Goal: Information Seeking & Learning: Learn about a topic

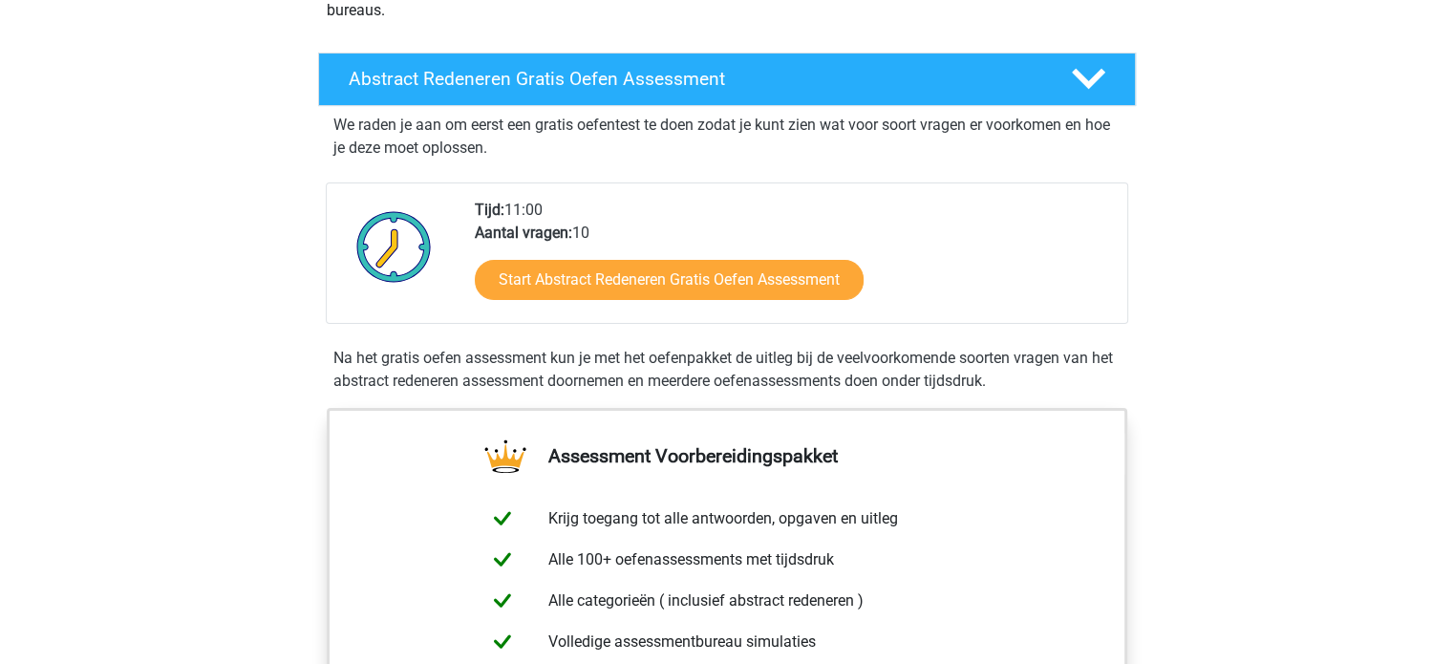
scroll to position [287, 0]
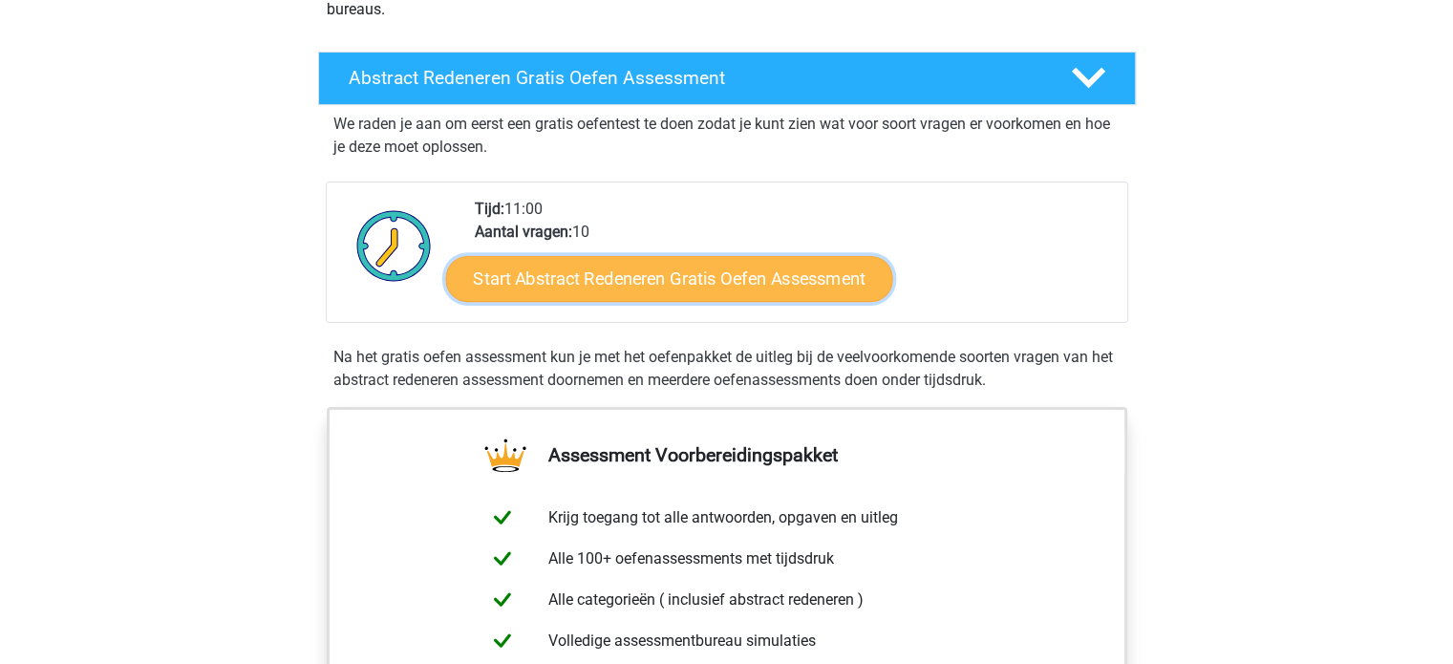
click at [553, 282] on link "Start Abstract Redeneren Gratis Oefen Assessment" at bounding box center [668, 278] width 447 height 46
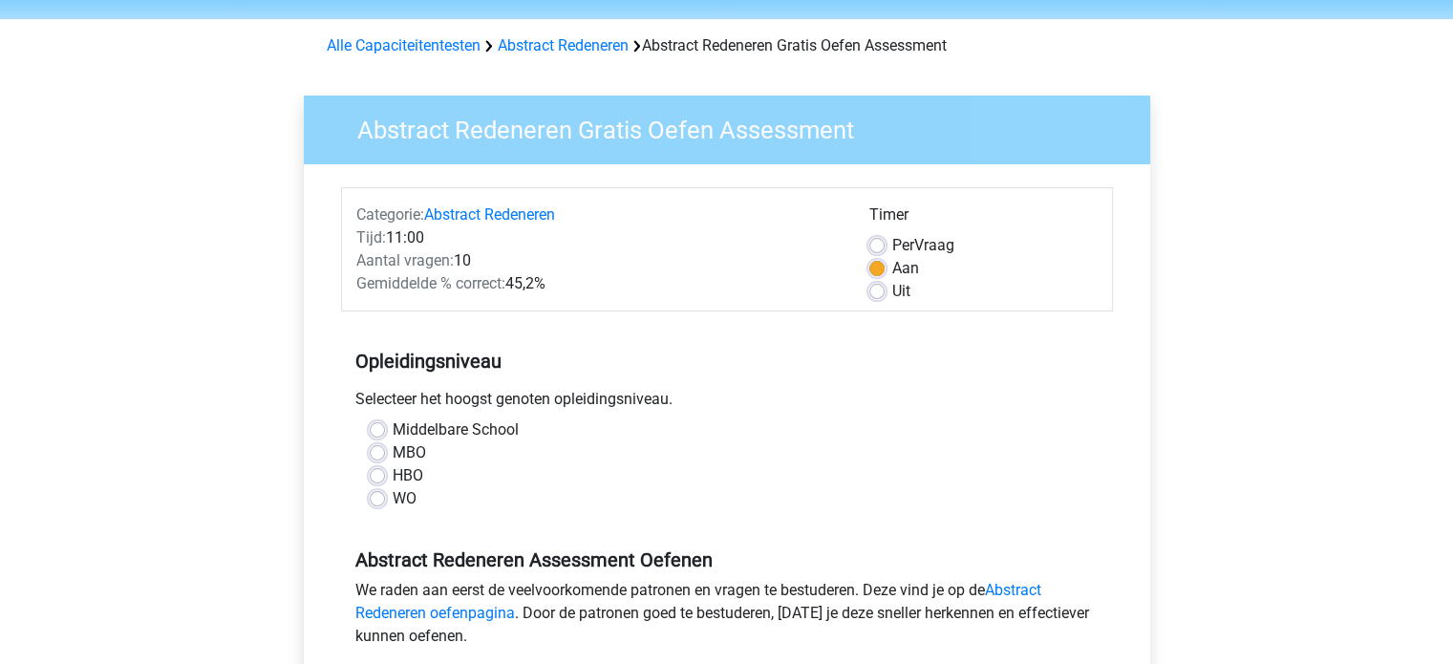
scroll to position [96, 0]
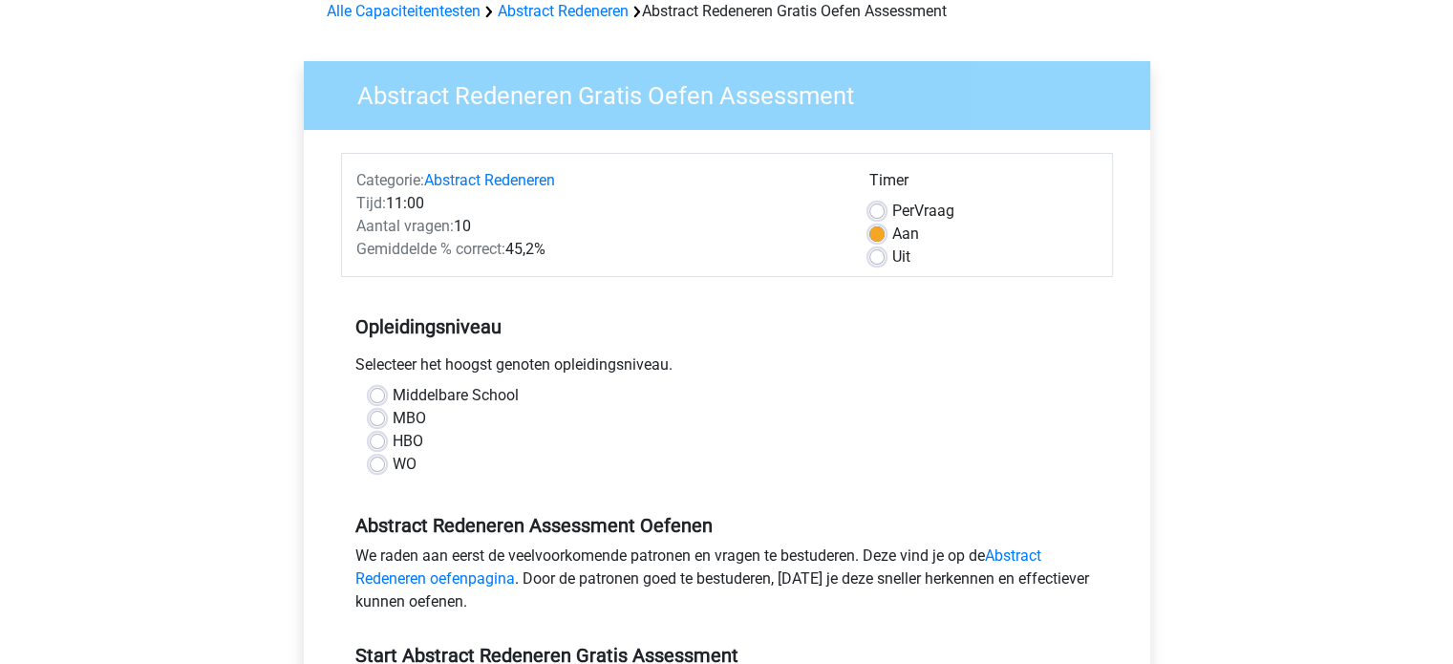
click at [393, 390] on label "Middelbare School" at bounding box center [456, 395] width 126 height 23
click at [373, 390] on input "Middelbare School" at bounding box center [377, 393] width 15 height 19
radio input "true"
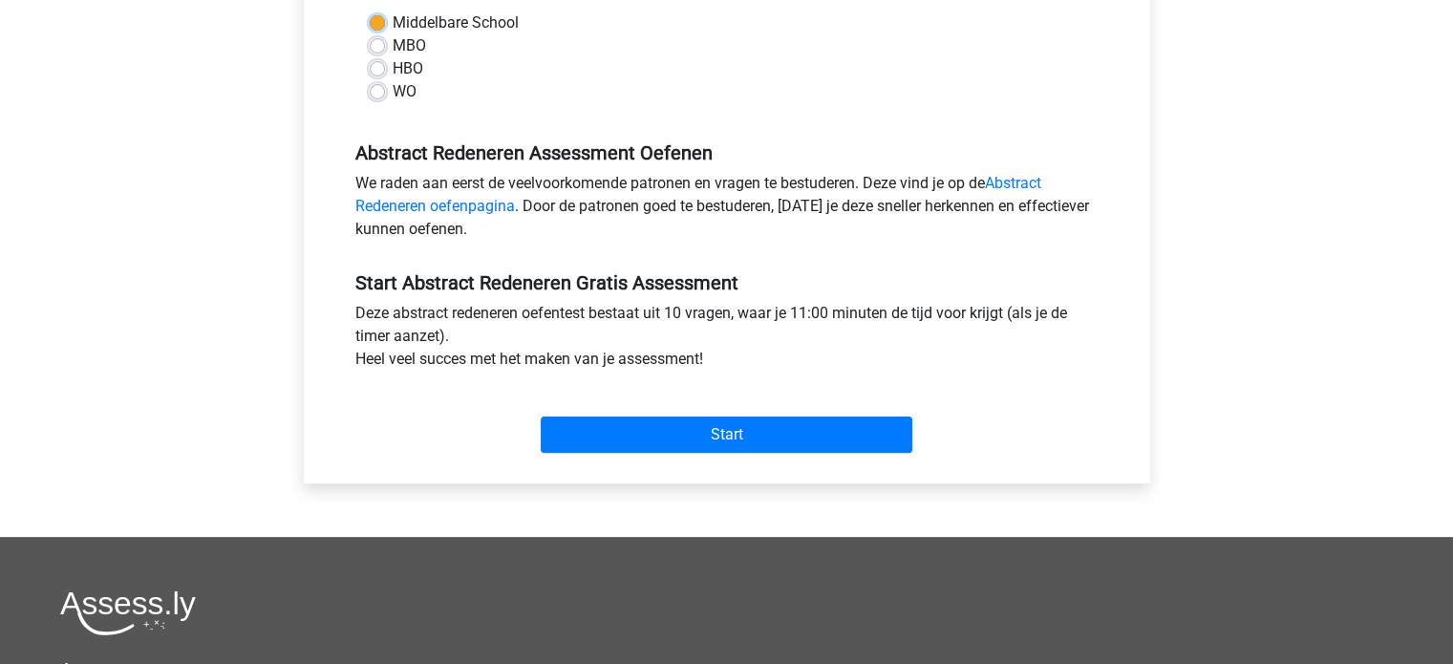
scroll to position [478, 0]
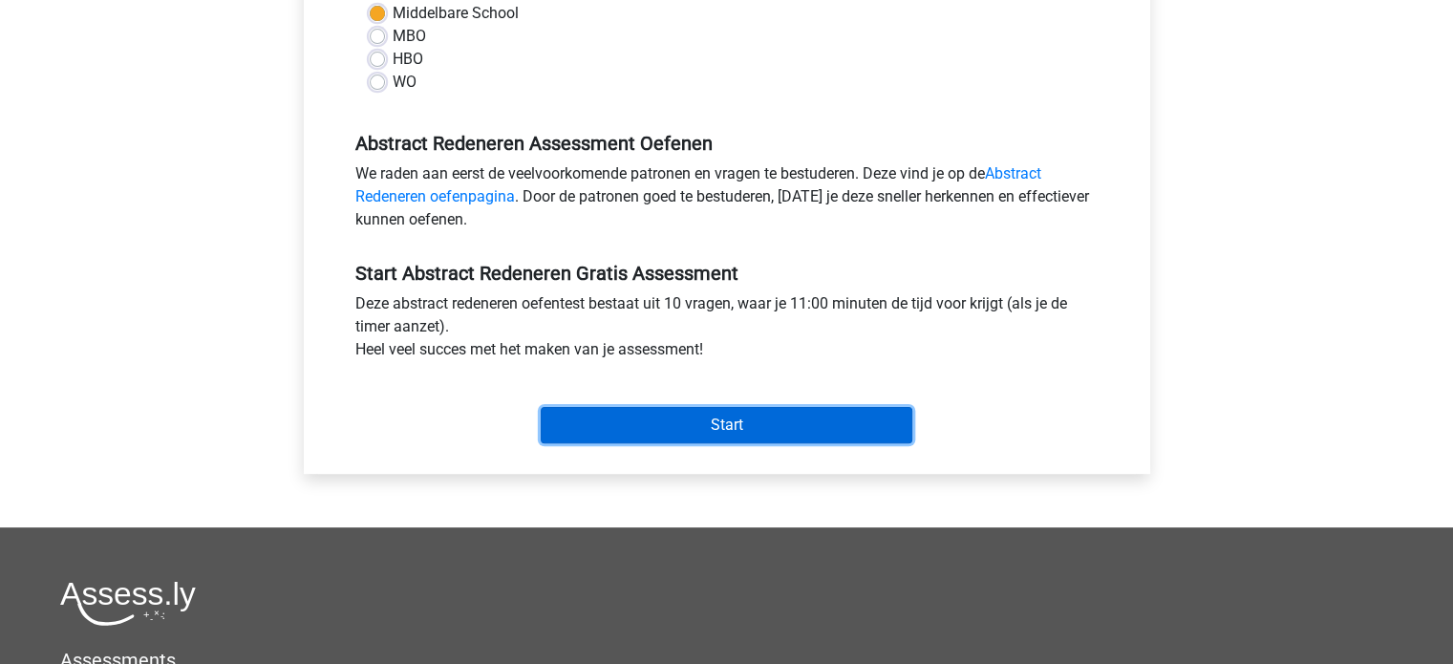
click at [579, 420] on input "Start" at bounding box center [727, 425] width 372 height 36
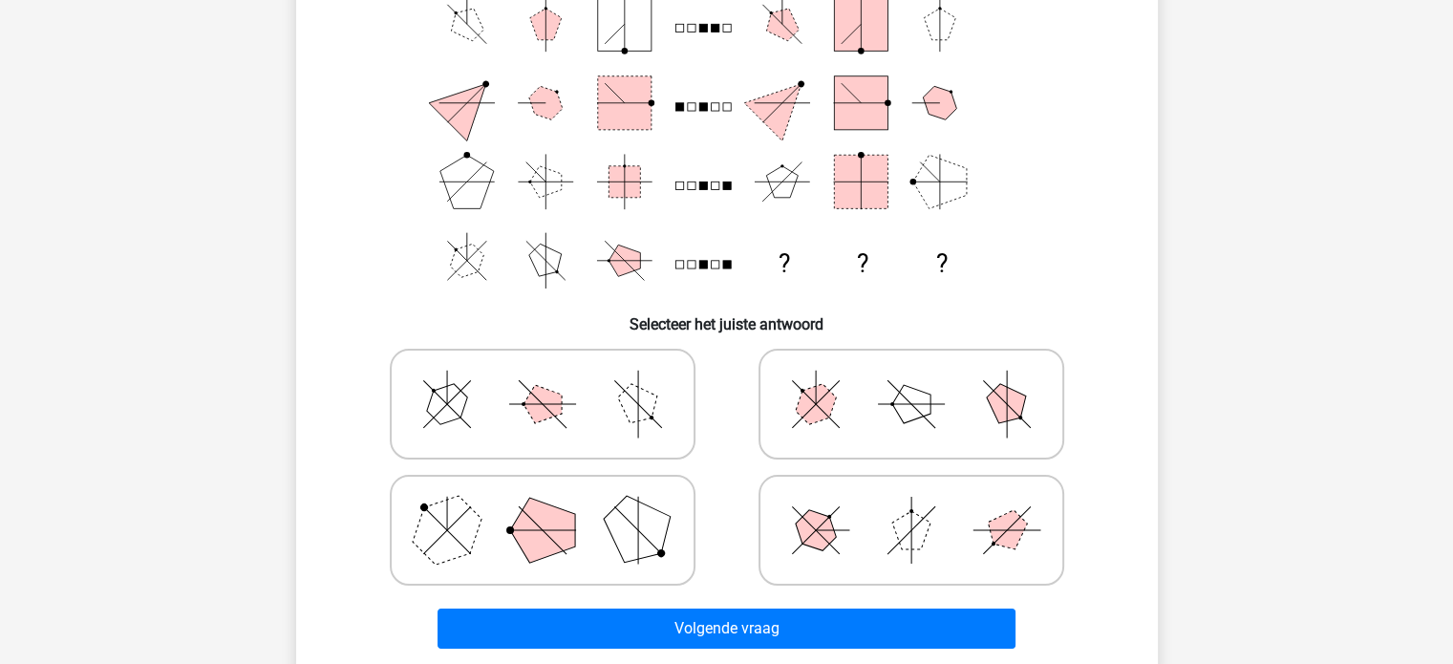
scroll to position [96, 0]
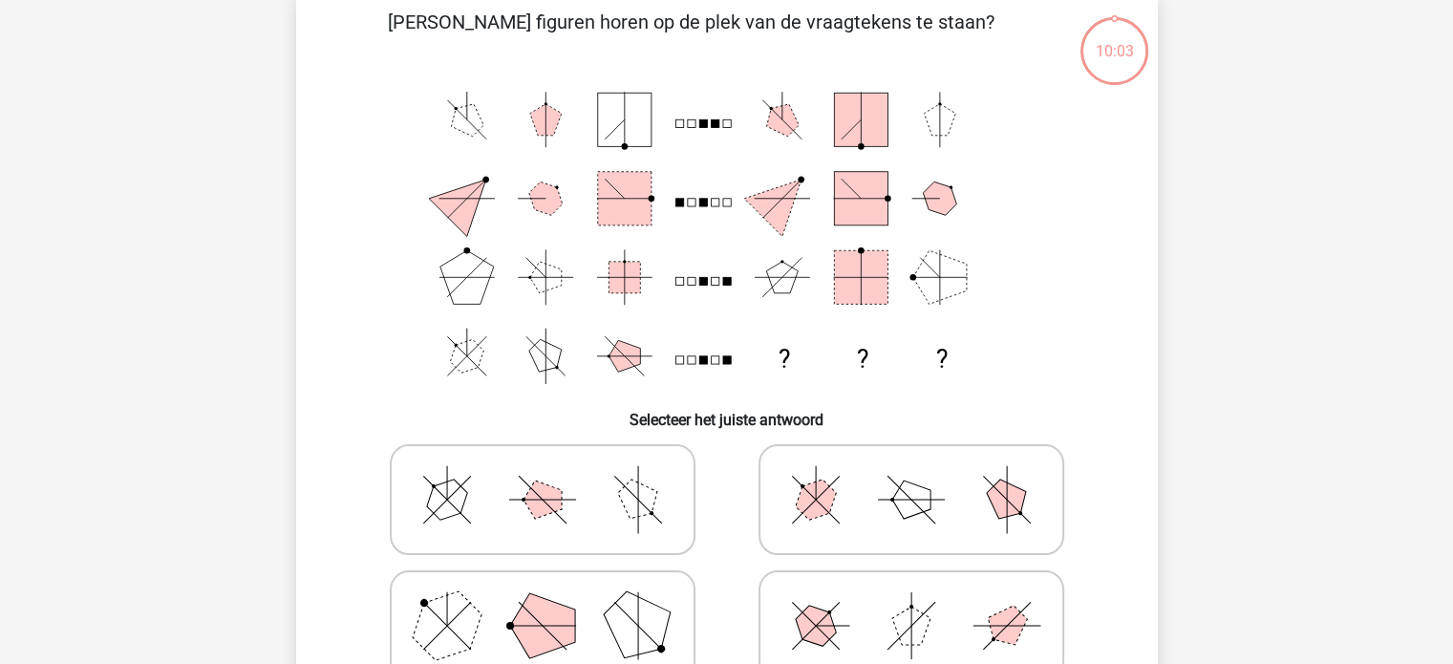
click at [478, 504] on icon at bounding box center [542, 500] width 287 height 96
click at [543, 476] on input "radio" at bounding box center [549, 469] width 12 height 12
radio input "true"
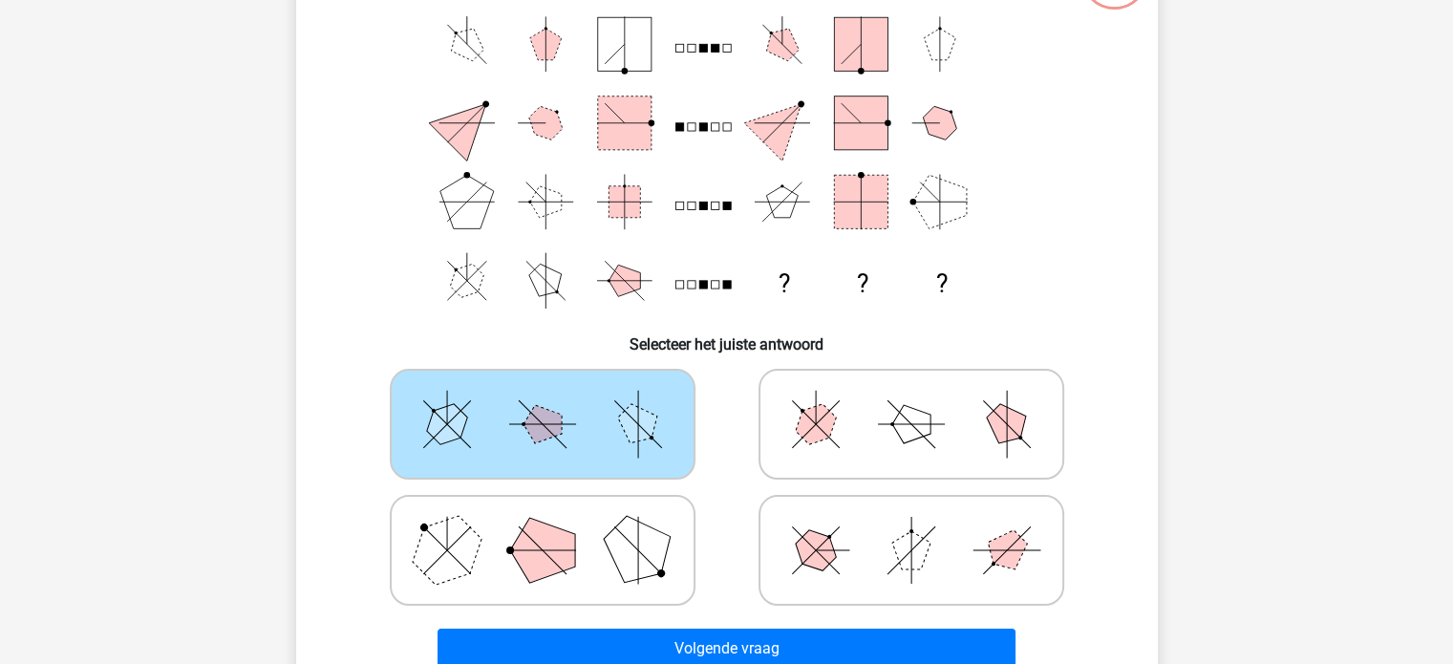
scroll to position [478, 0]
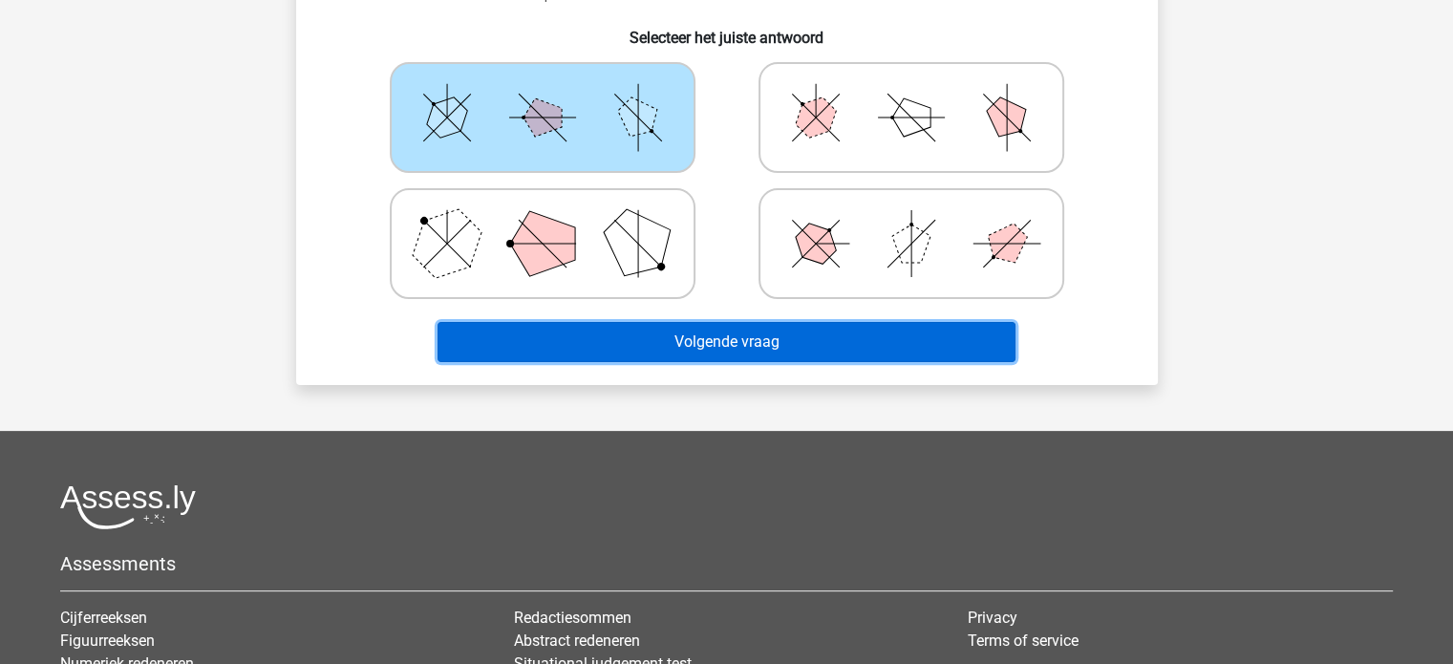
click at [722, 342] on button "Volgende vraag" at bounding box center [726, 342] width 578 height 40
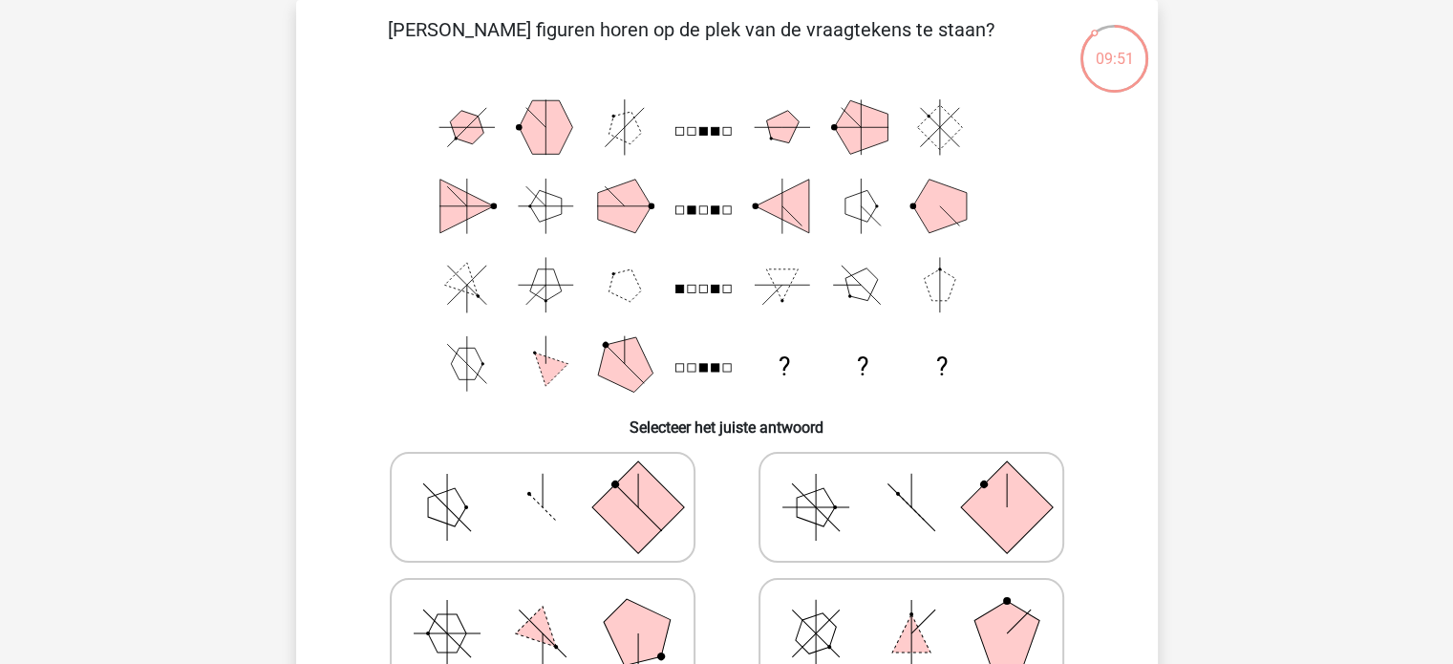
scroll to position [183, 0]
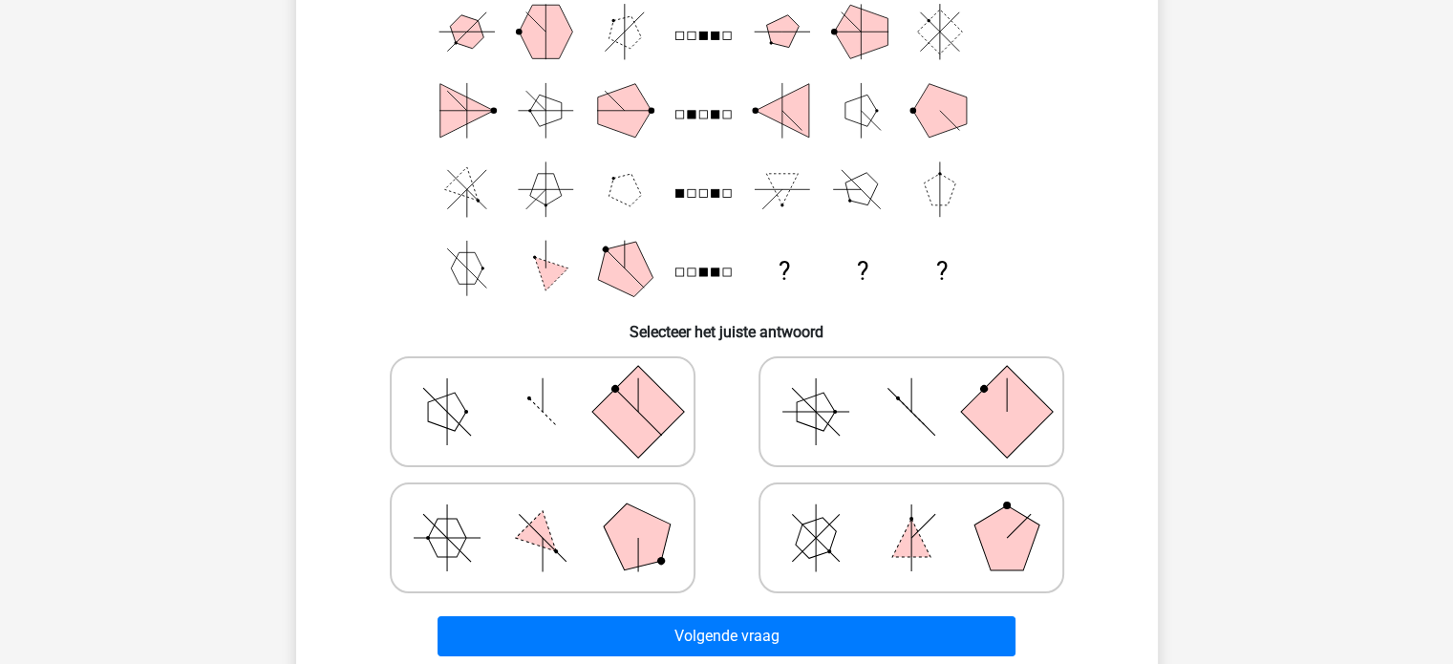
click at [544, 525] on polygon at bounding box center [542, 538] width 54 height 54
click at [544, 514] on input "radio" at bounding box center [549, 507] width 12 height 12
radio input "true"
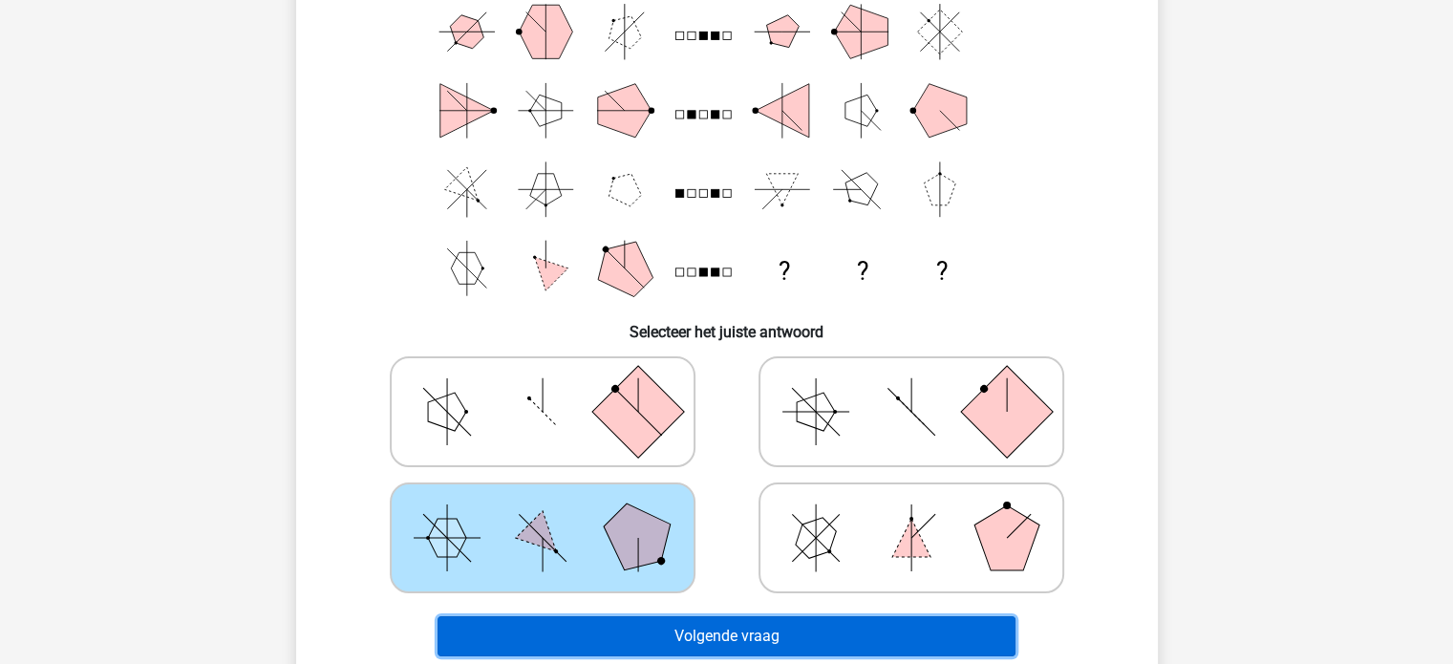
click at [672, 635] on button "Volgende vraag" at bounding box center [726, 636] width 578 height 40
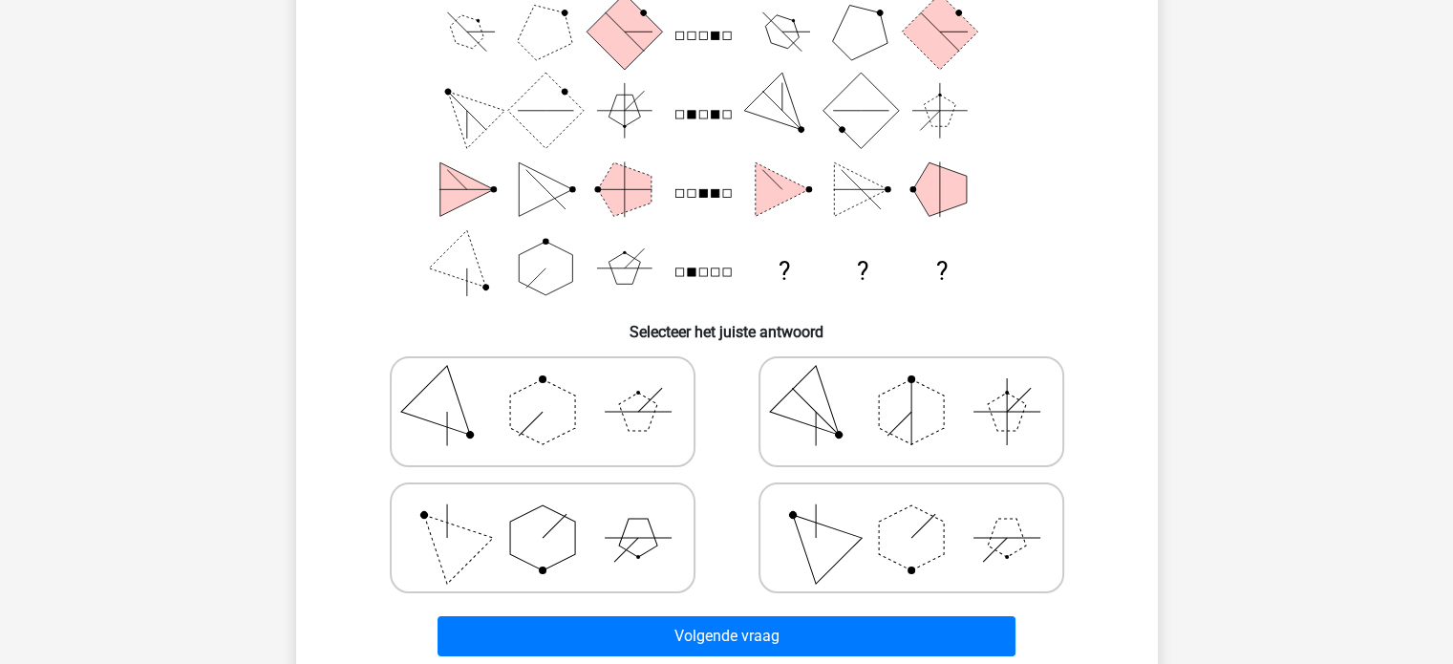
click at [817, 407] on polygon at bounding box center [815, 412] width 92 height 92
click at [911, 388] on input "radio" at bounding box center [917, 381] width 12 height 12
radio input "true"
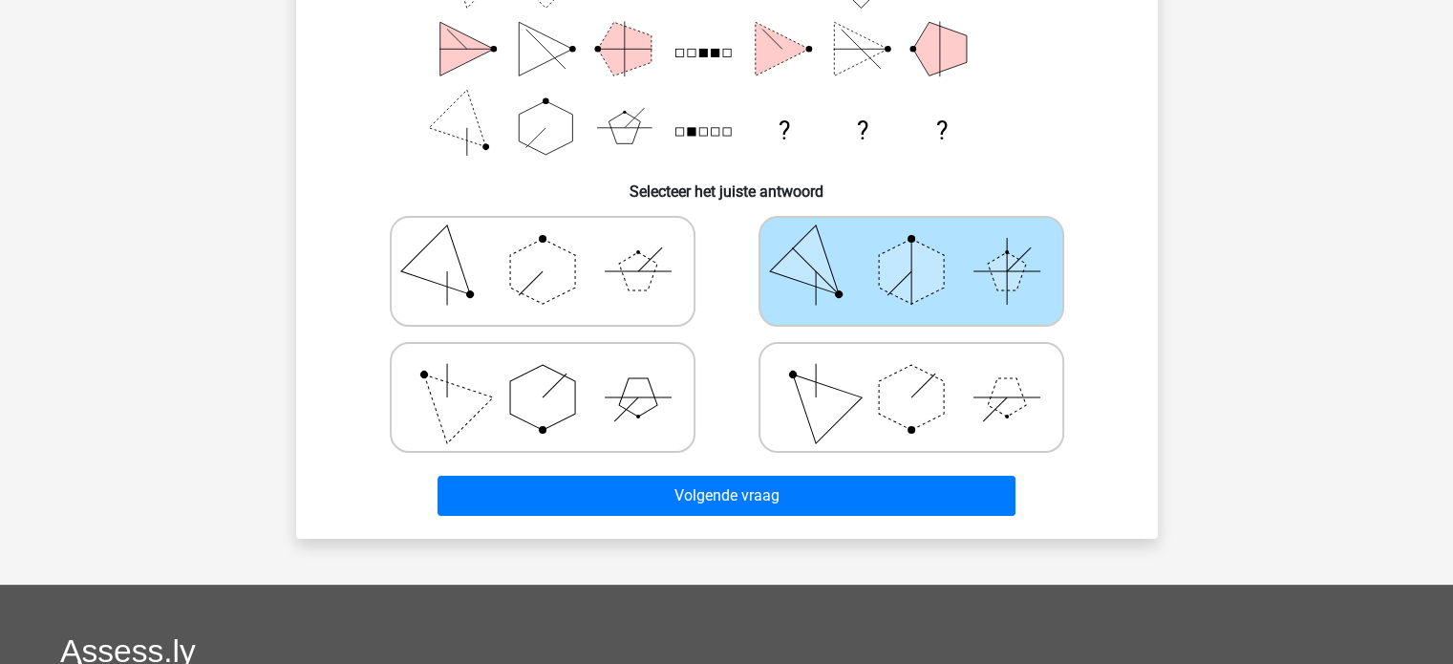
scroll to position [374, 0]
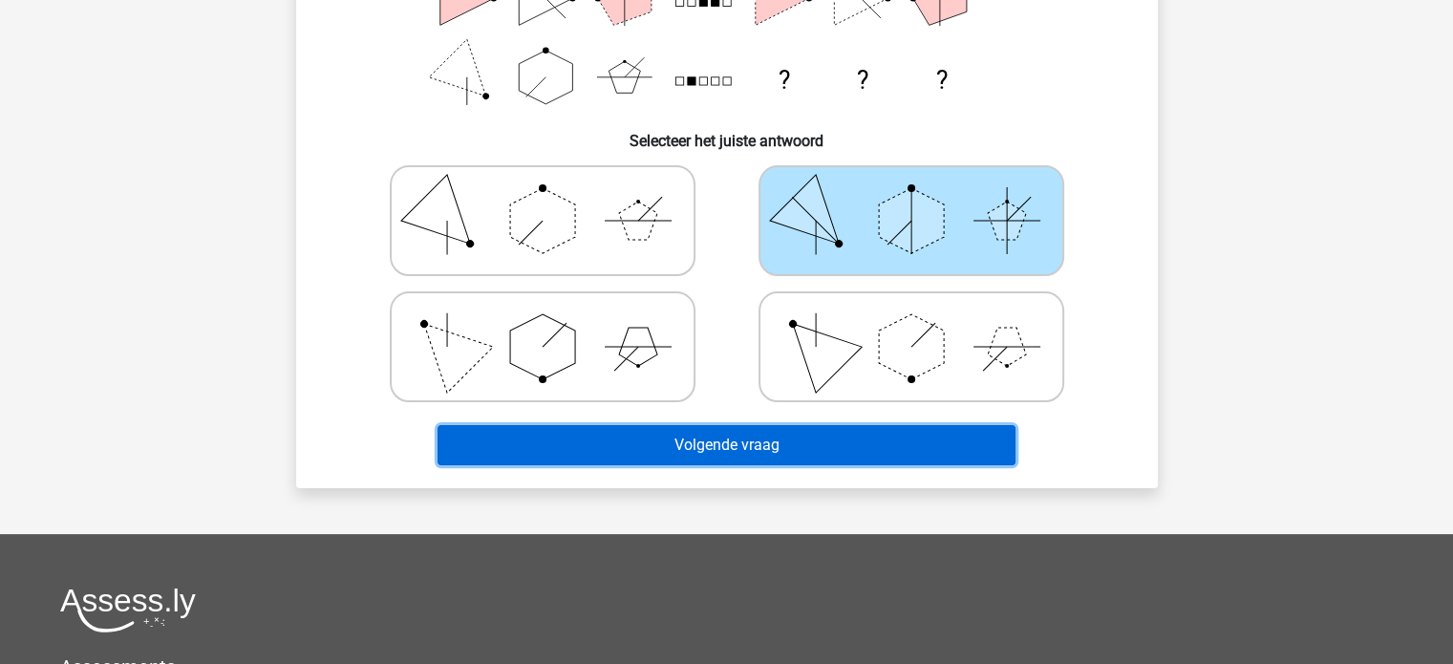
click at [721, 450] on button "Volgende vraag" at bounding box center [726, 445] width 578 height 40
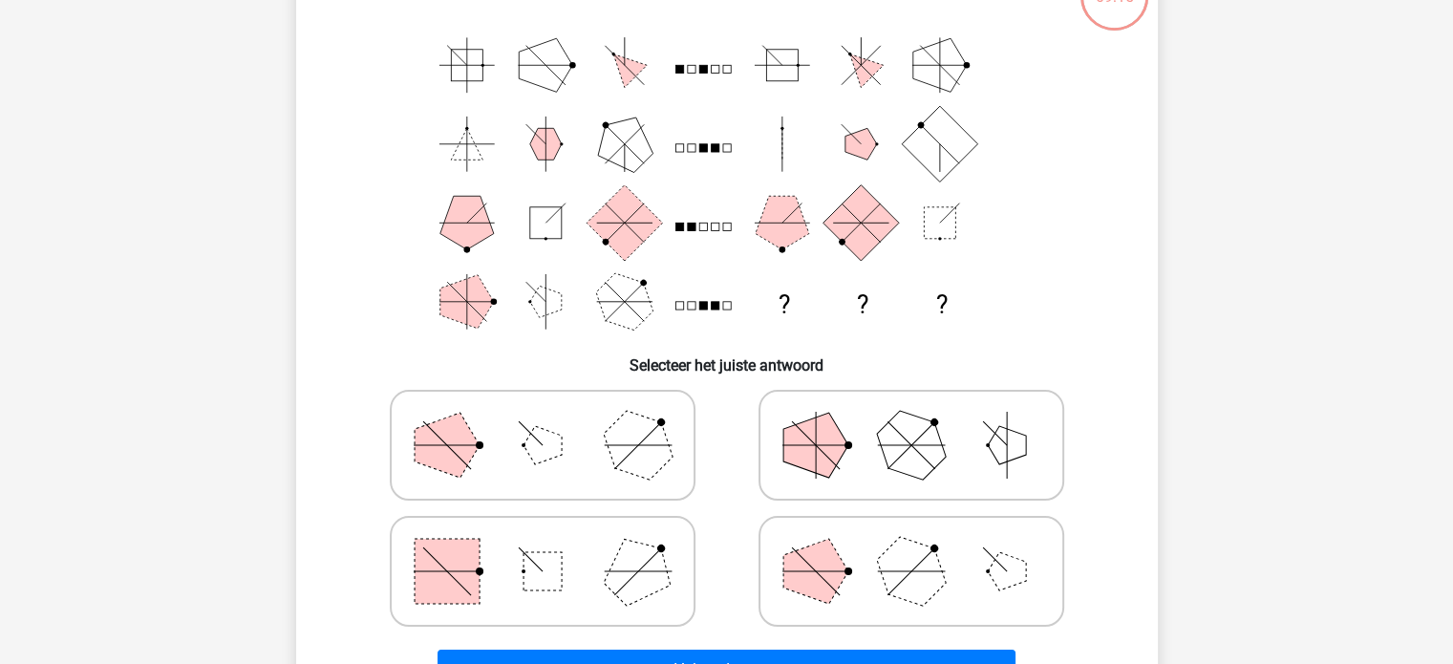
scroll to position [183, 0]
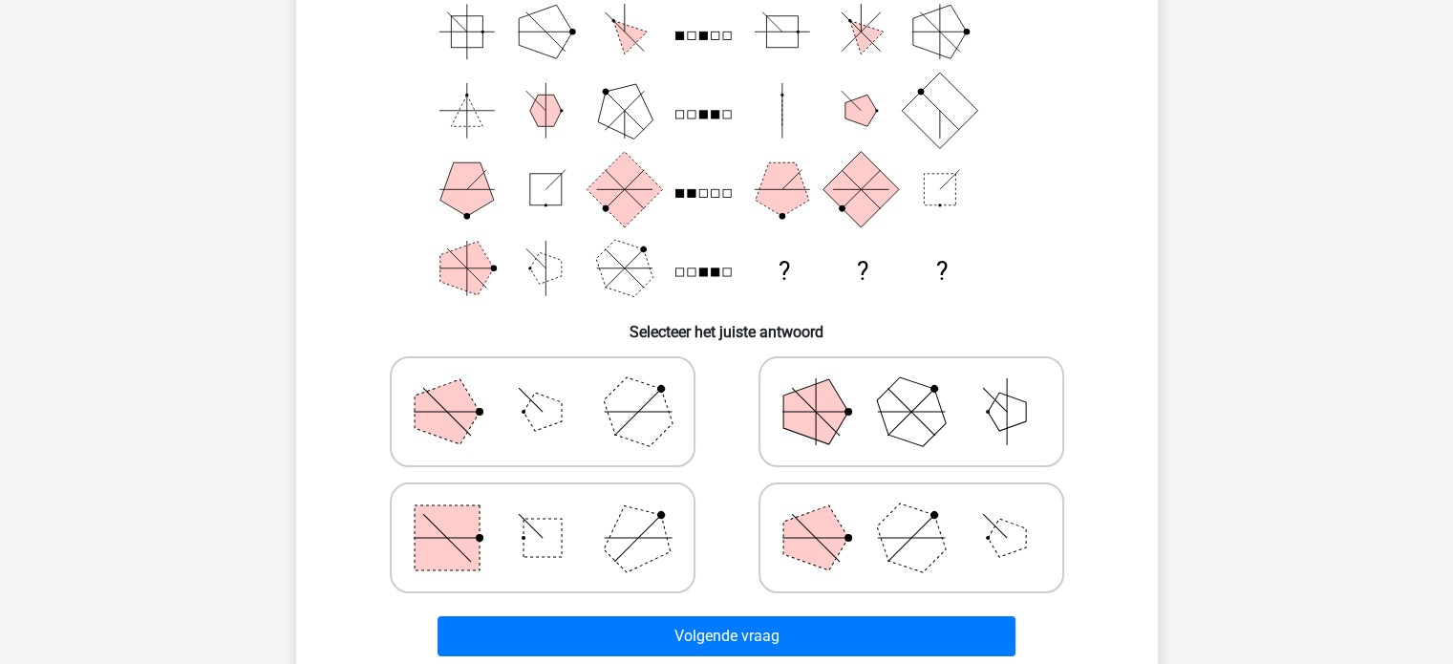
click at [844, 417] on icon at bounding box center [911, 412] width 287 height 96
click at [911, 388] on input "radio" at bounding box center [917, 381] width 12 height 12
radio input "true"
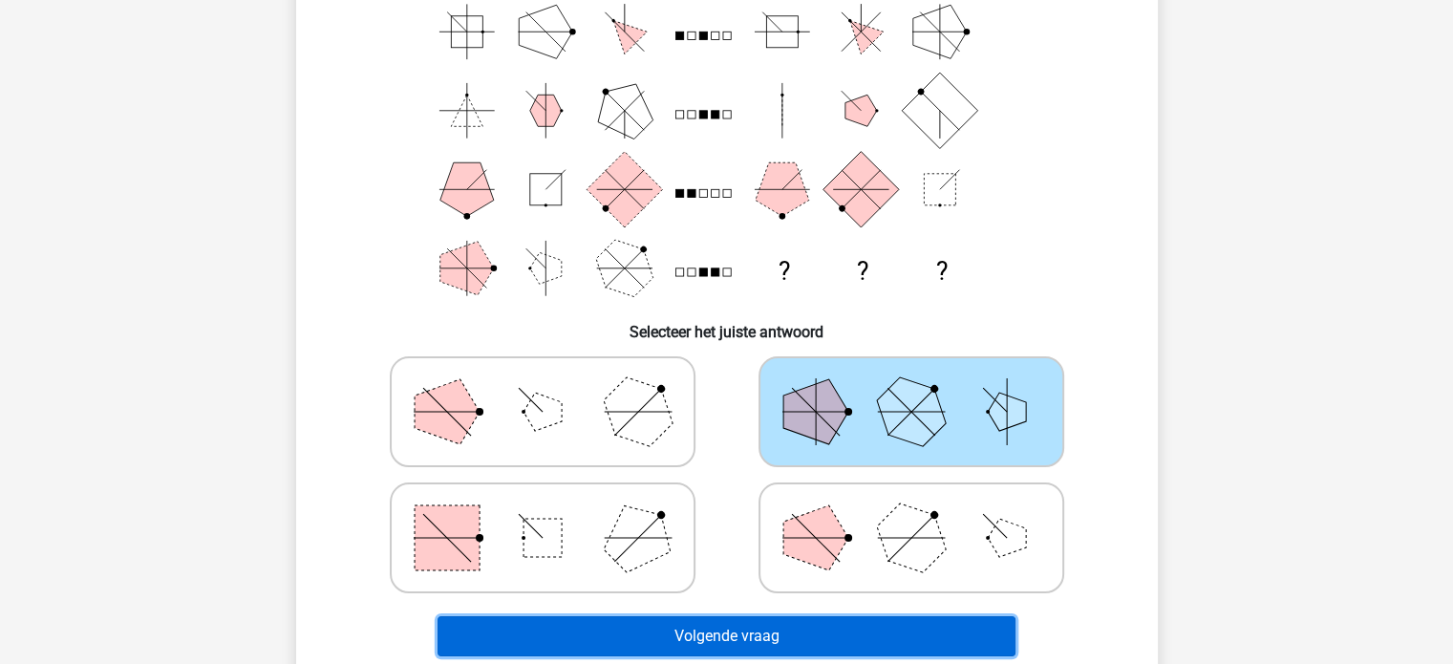
click at [770, 634] on button "Volgende vraag" at bounding box center [726, 636] width 578 height 40
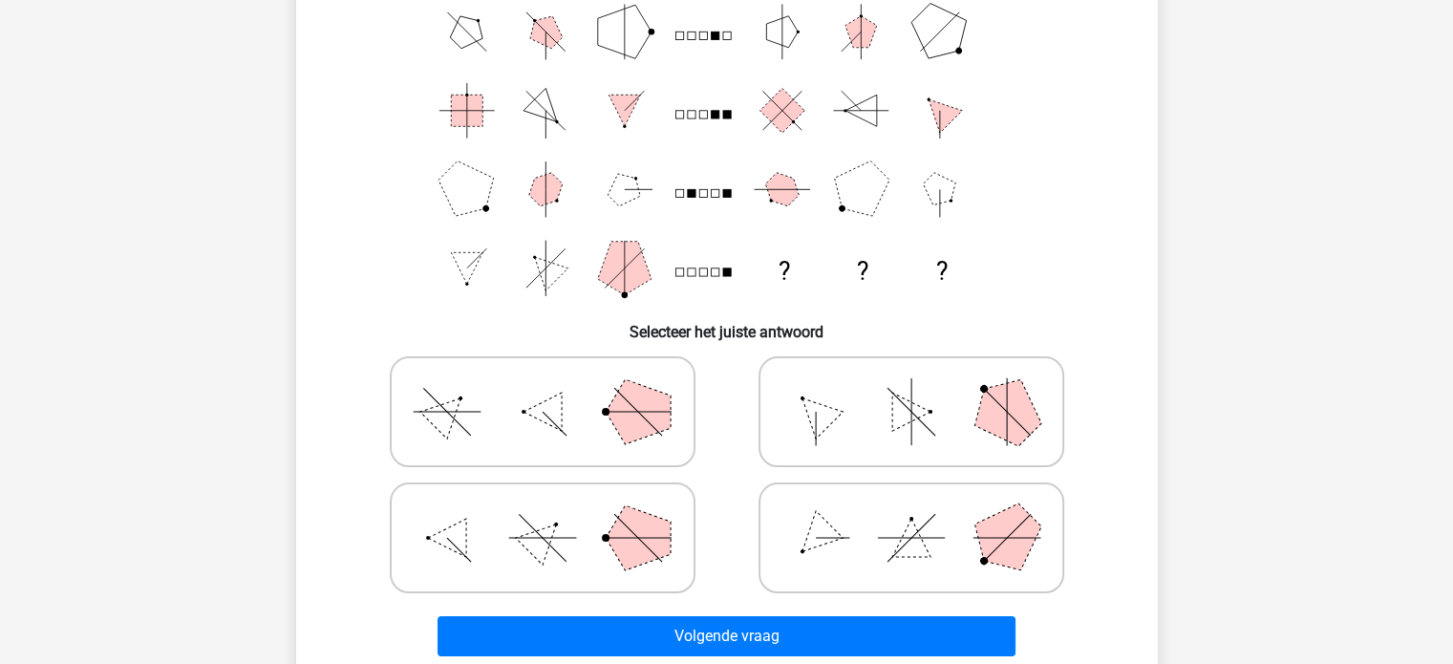
click at [863, 408] on icon at bounding box center [911, 412] width 287 height 96
click at [911, 388] on input "radio" at bounding box center [917, 381] width 12 height 12
radio input "true"
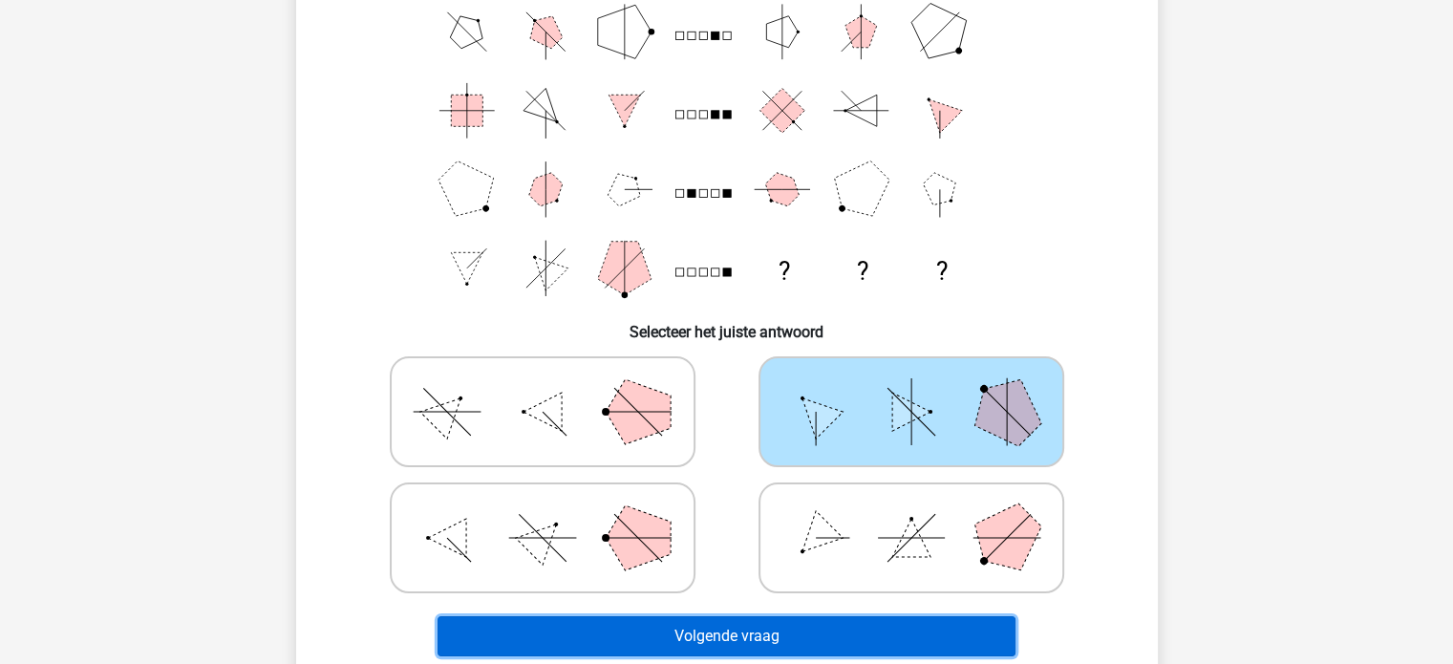
click at [793, 638] on button "Volgende vraag" at bounding box center [726, 636] width 578 height 40
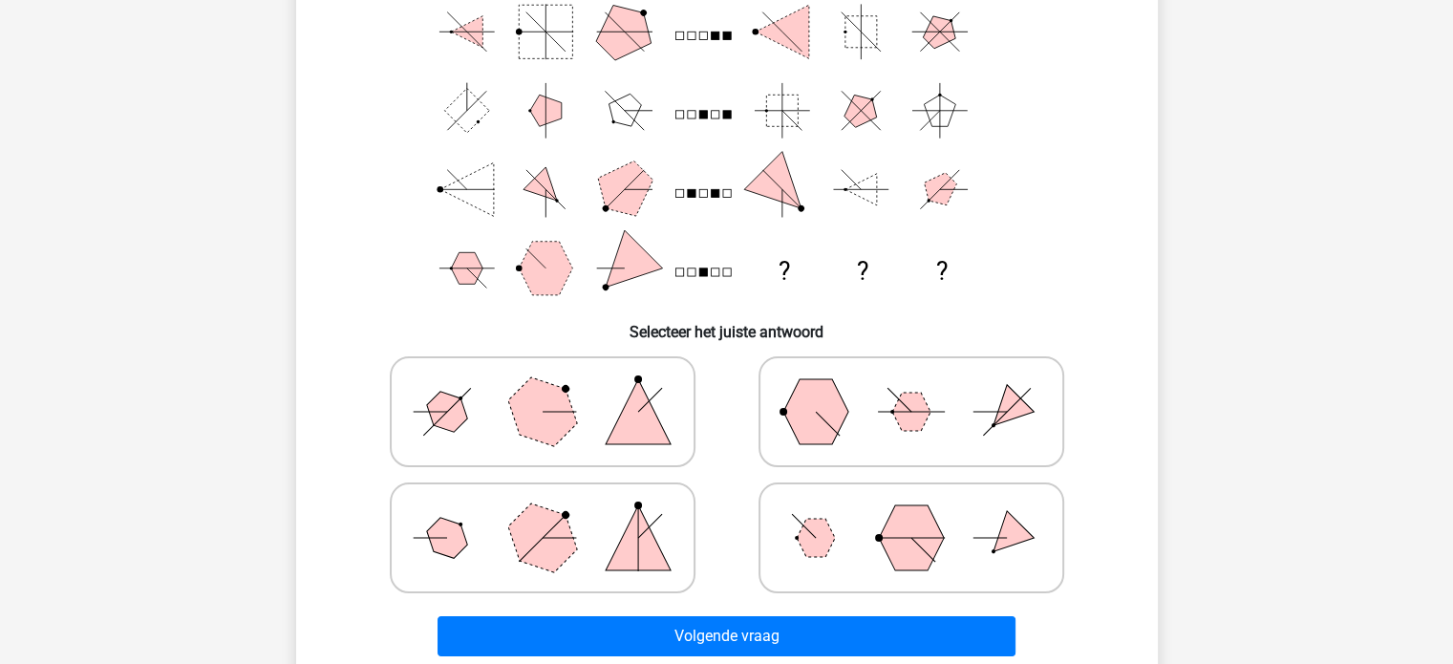
click at [642, 412] on polygon at bounding box center [638, 411] width 65 height 65
click at [555, 388] on input "radio" at bounding box center [549, 381] width 12 height 12
radio input "true"
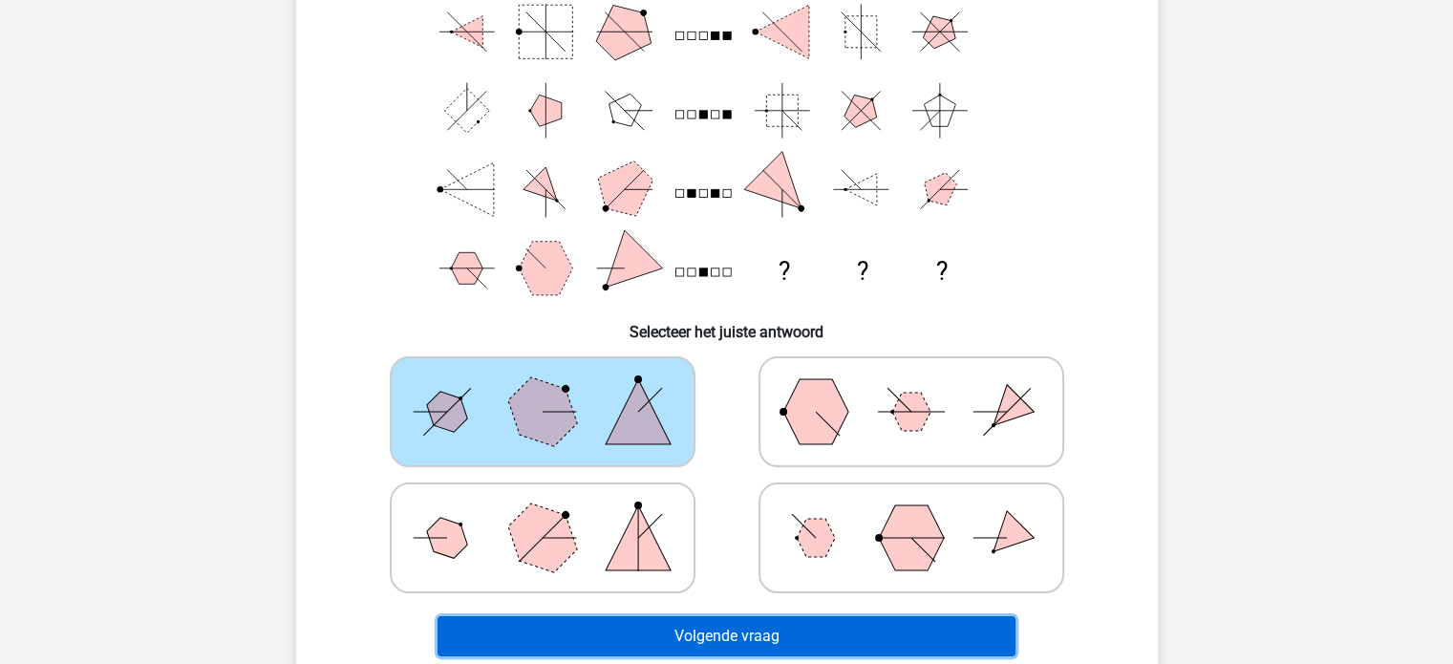
click at [725, 640] on button "Volgende vraag" at bounding box center [726, 636] width 578 height 40
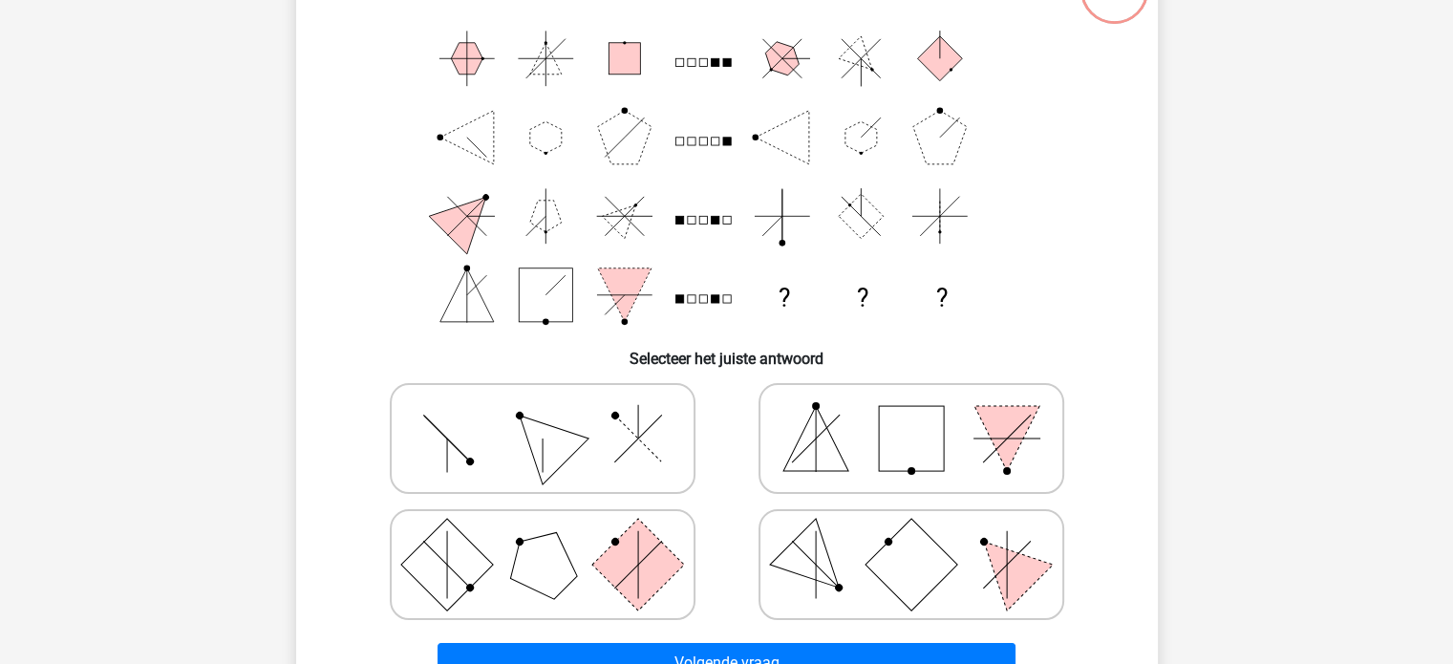
scroll to position [279, 0]
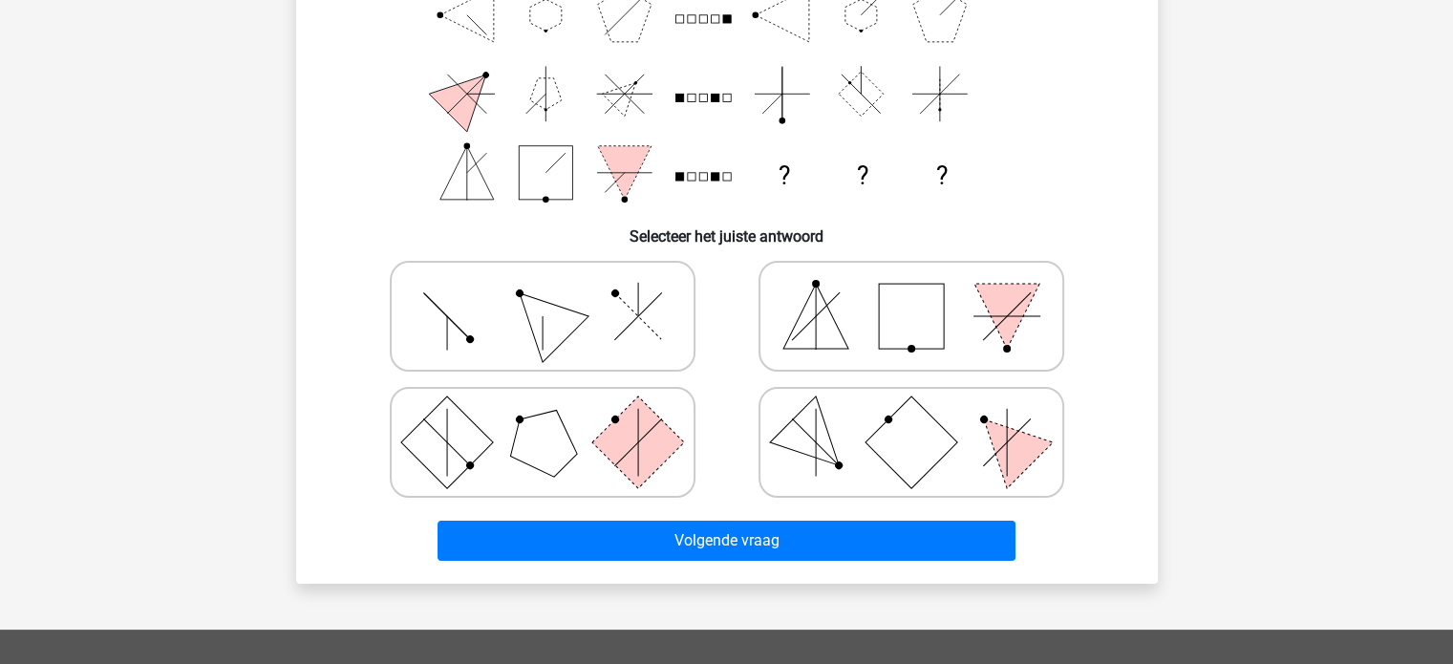
click at [820, 339] on polygon at bounding box center [815, 316] width 65 height 65
click at [911, 292] on input "radio" at bounding box center [917, 286] width 12 height 12
radio input "true"
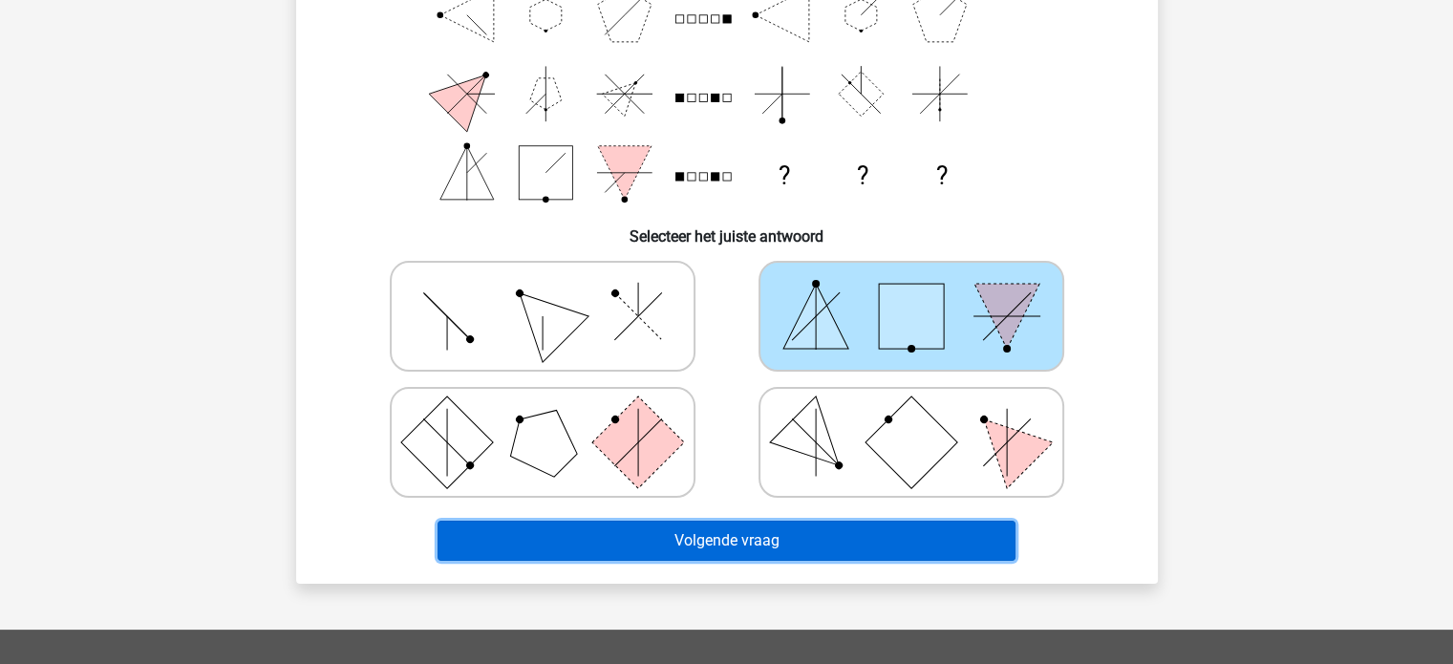
click at [803, 544] on button "Volgende vraag" at bounding box center [726, 541] width 578 height 40
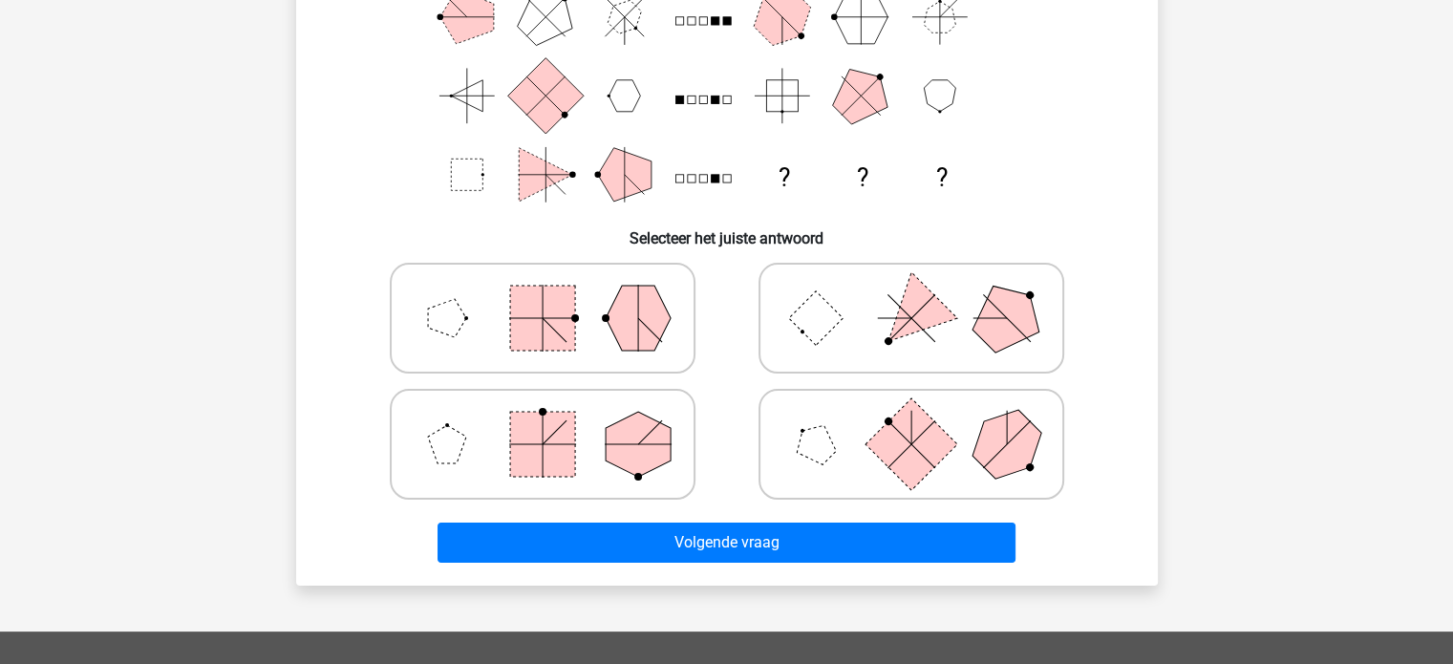
scroll to position [374, 0]
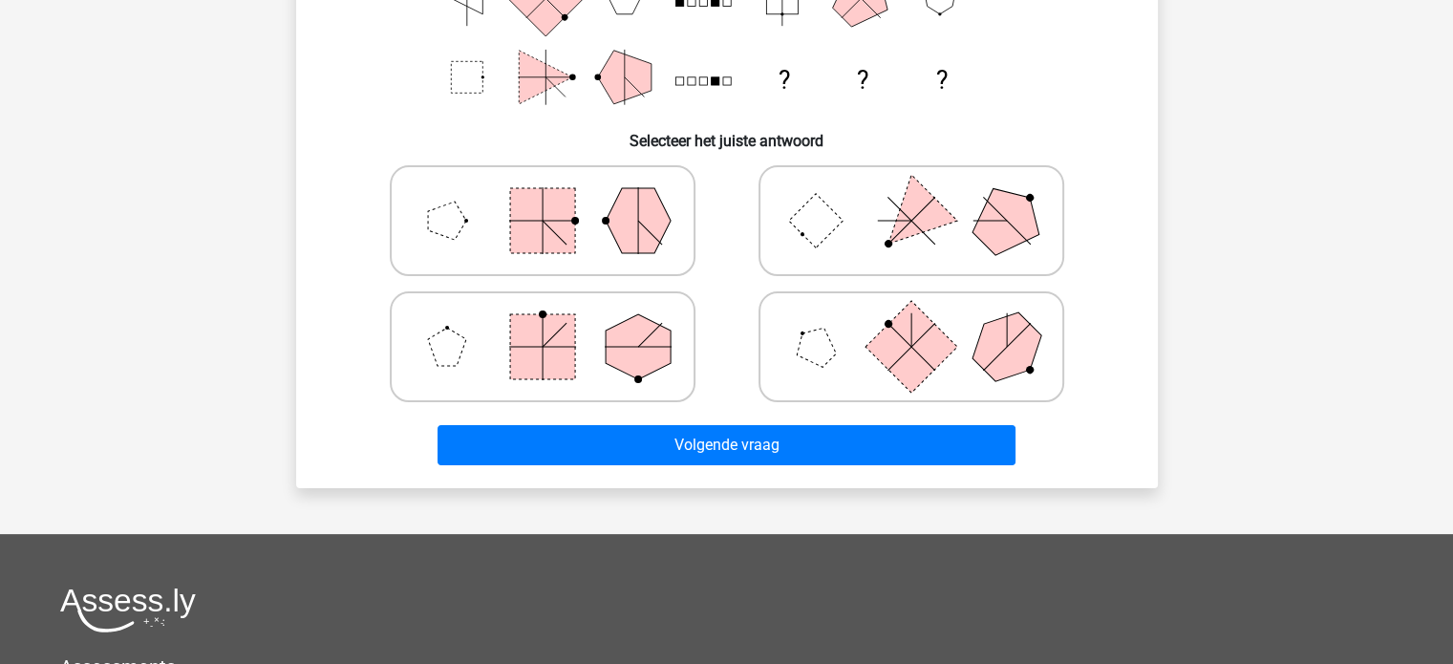
click at [898, 221] on line at bounding box center [893, 220] width 33 height 33
click at [911, 197] on input "radio" at bounding box center [917, 190] width 12 height 12
radio input "true"
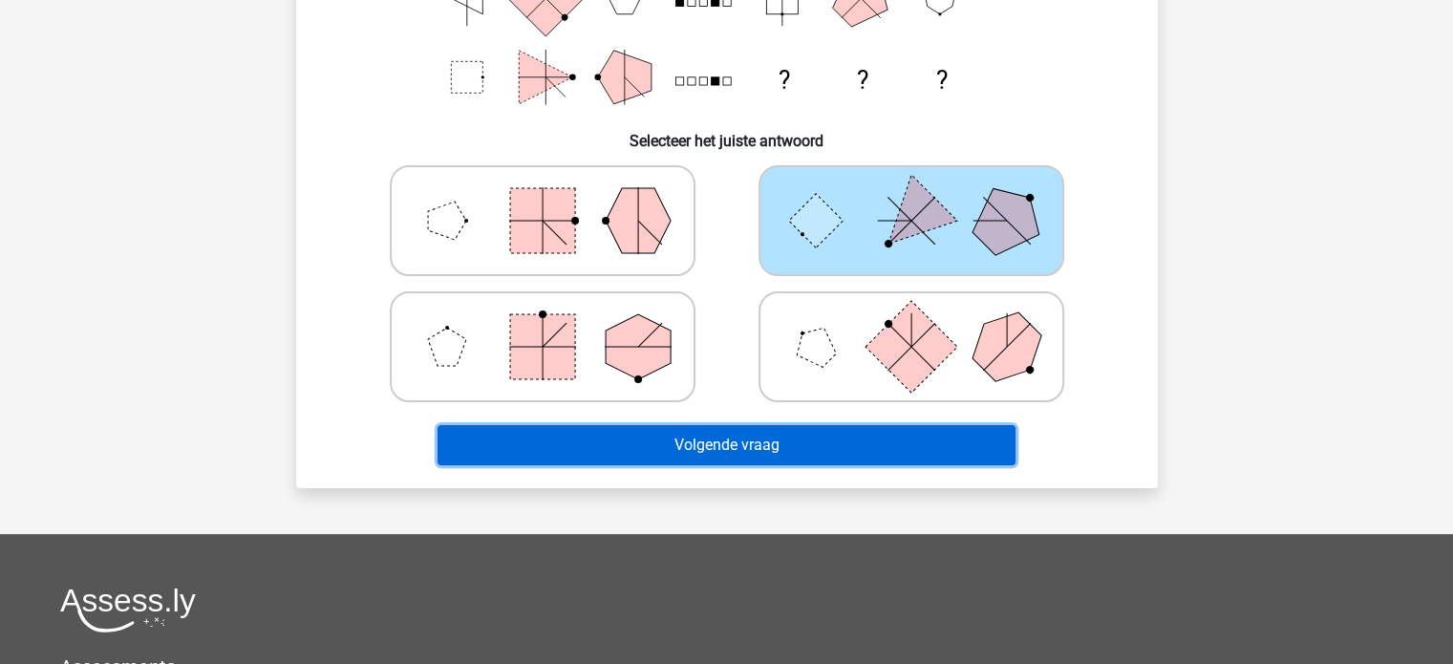
click at [837, 435] on button "Volgende vraag" at bounding box center [726, 445] width 578 height 40
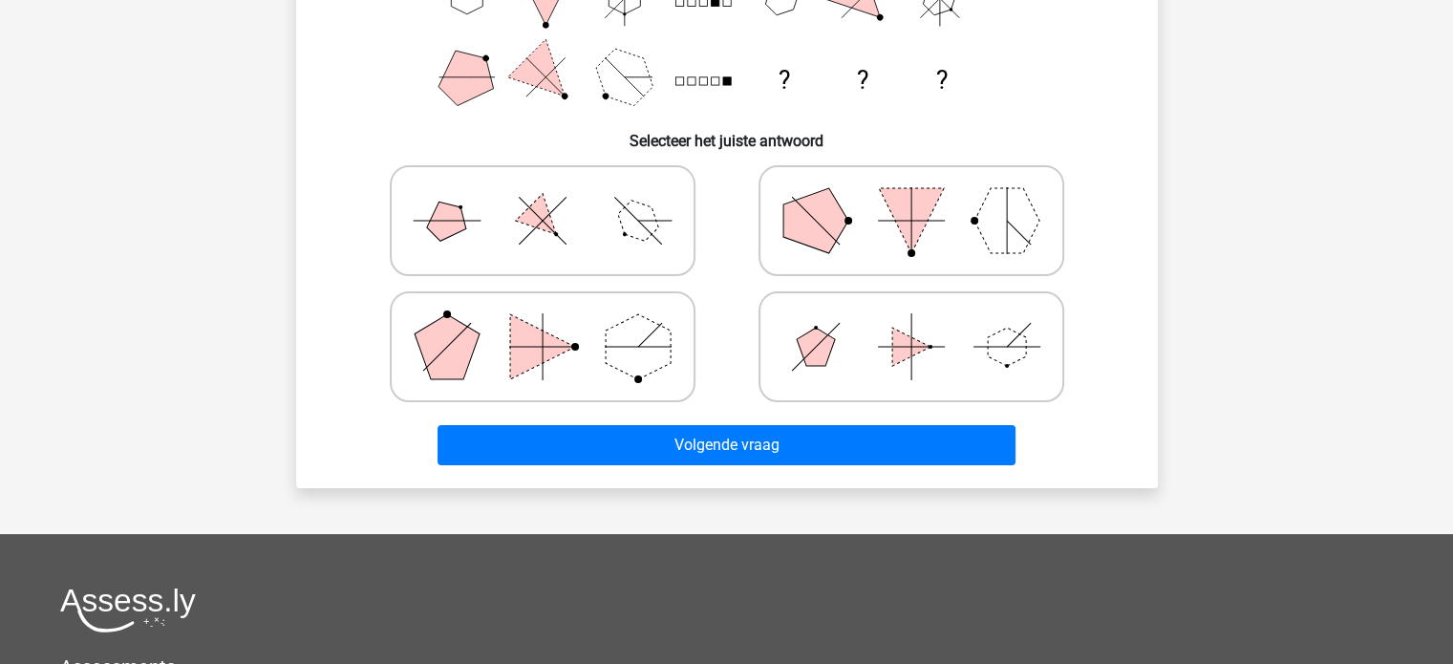
scroll to position [279, 0]
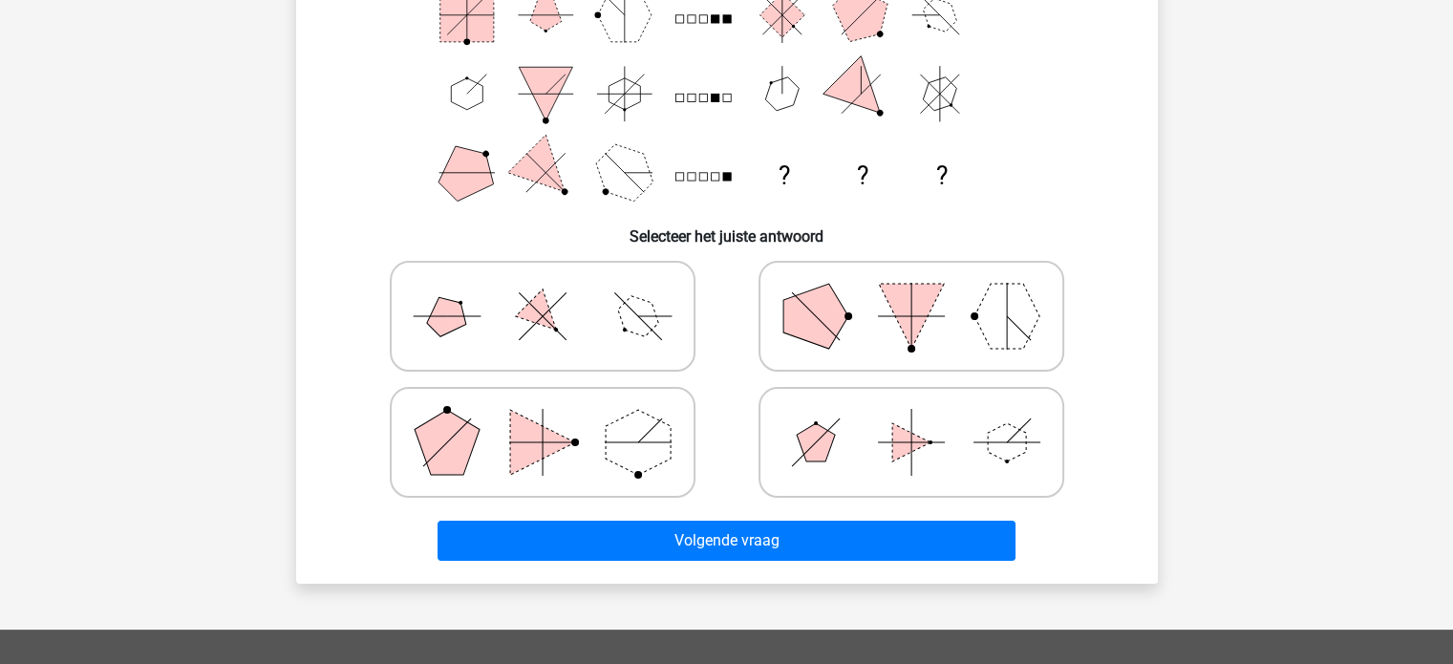
click at [971, 348] on icon at bounding box center [911, 316] width 287 height 96
click at [924, 292] on input "radio" at bounding box center [917, 286] width 12 height 12
radio input "true"
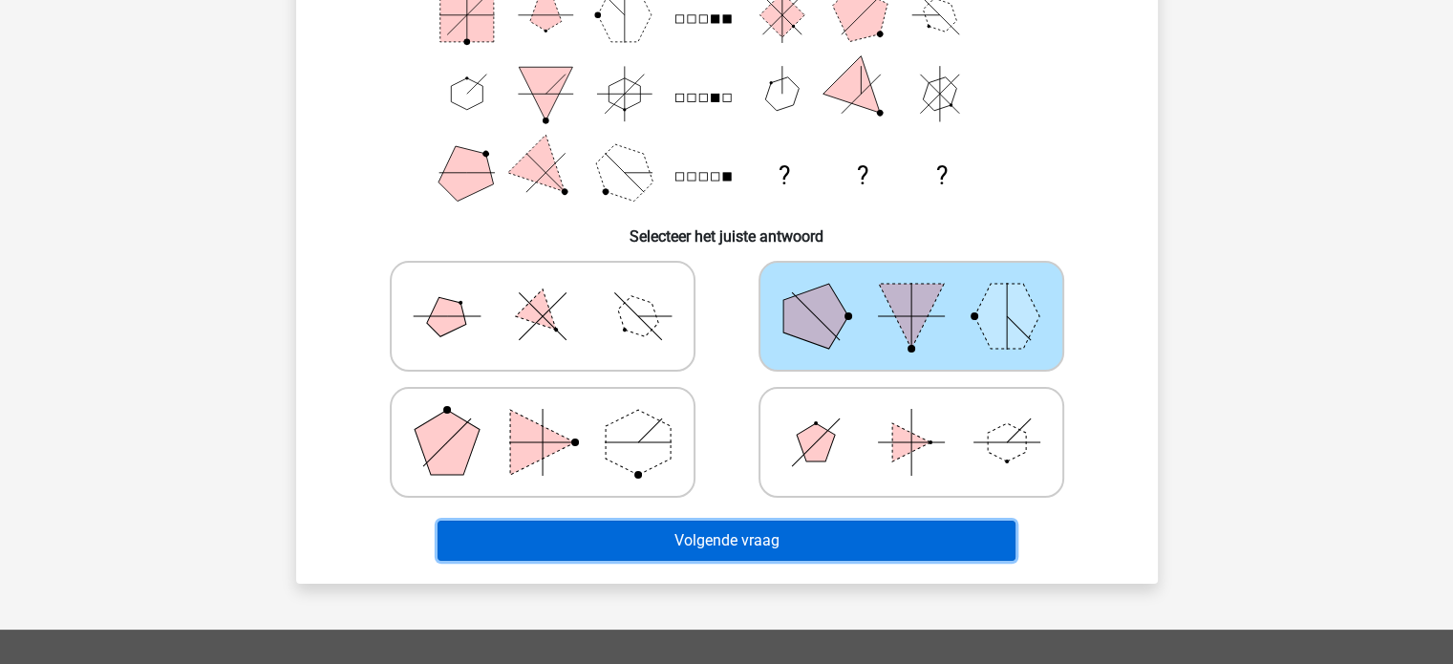
click at [898, 543] on button "Volgende vraag" at bounding box center [726, 541] width 578 height 40
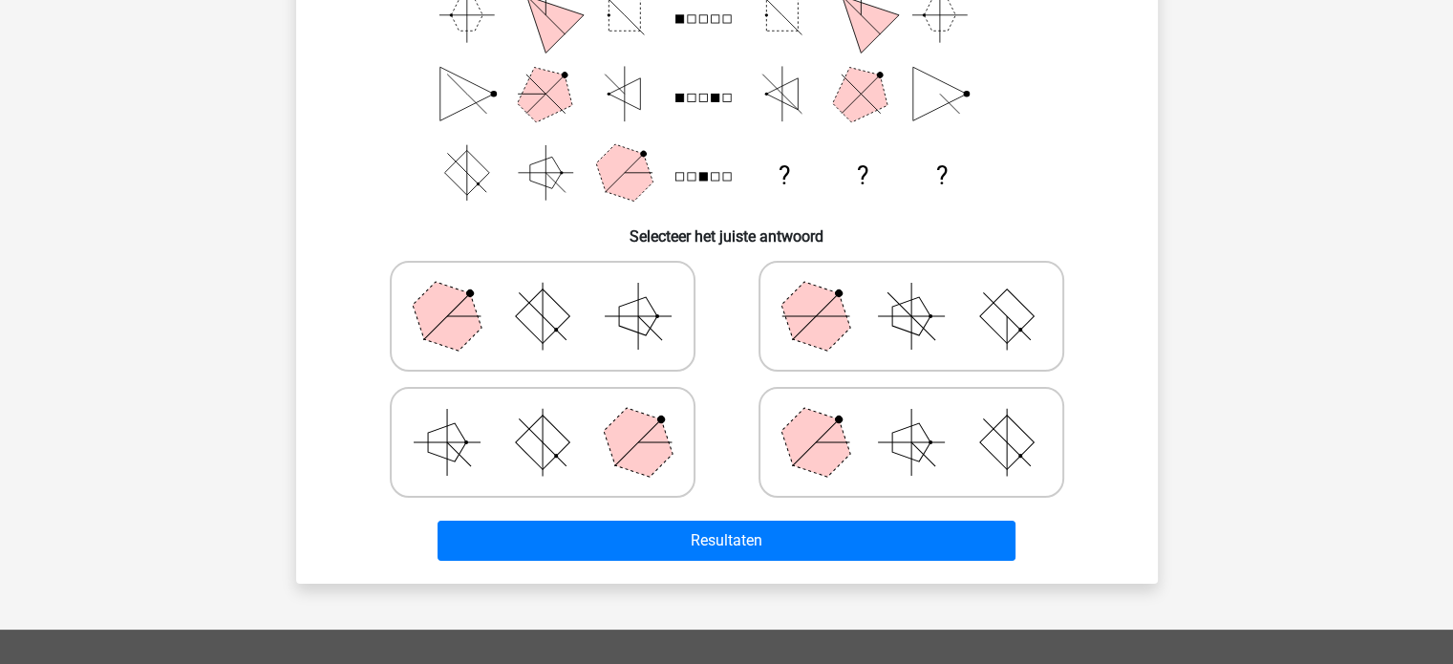
click at [829, 442] on polygon at bounding box center [815, 442] width 92 height 92
click at [911, 418] on input "radio" at bounding box center [917, 412] width 12 height 12
radio input "true"
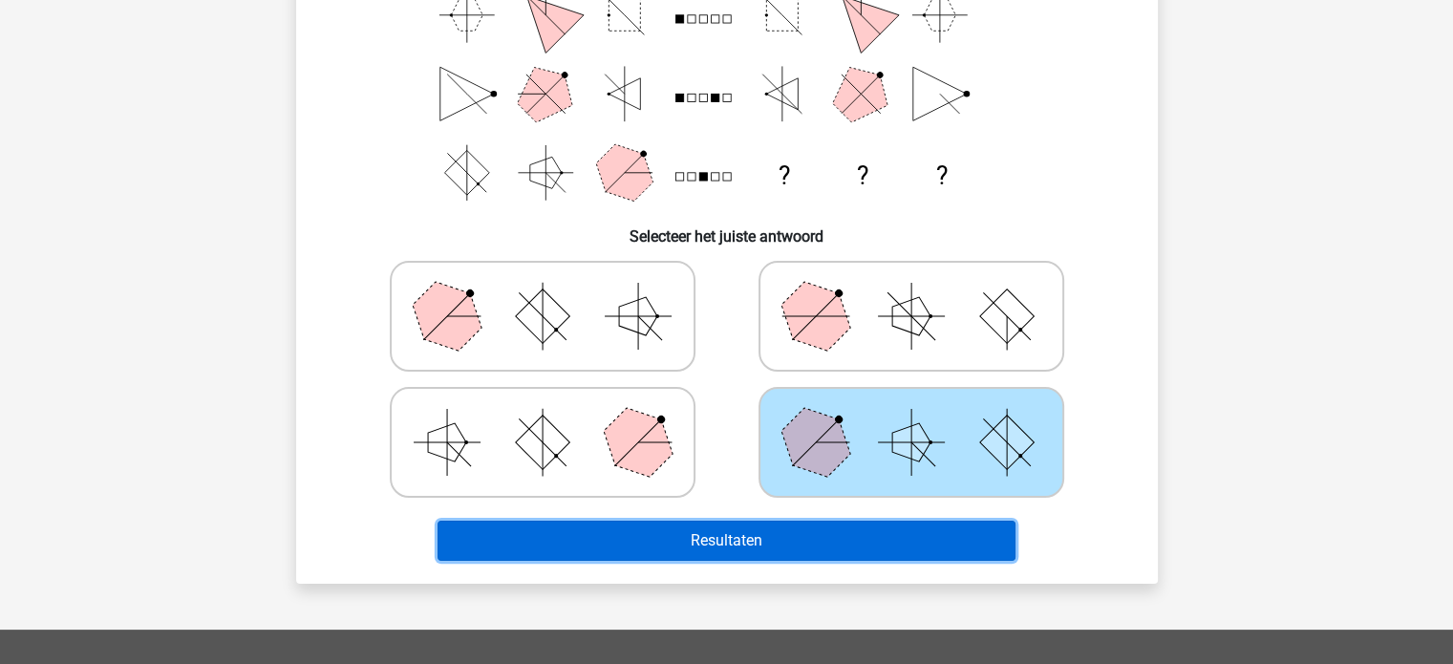
click at [806, 542] on button "Resultaten" at bounding box center [726, 541] width 578 height 40
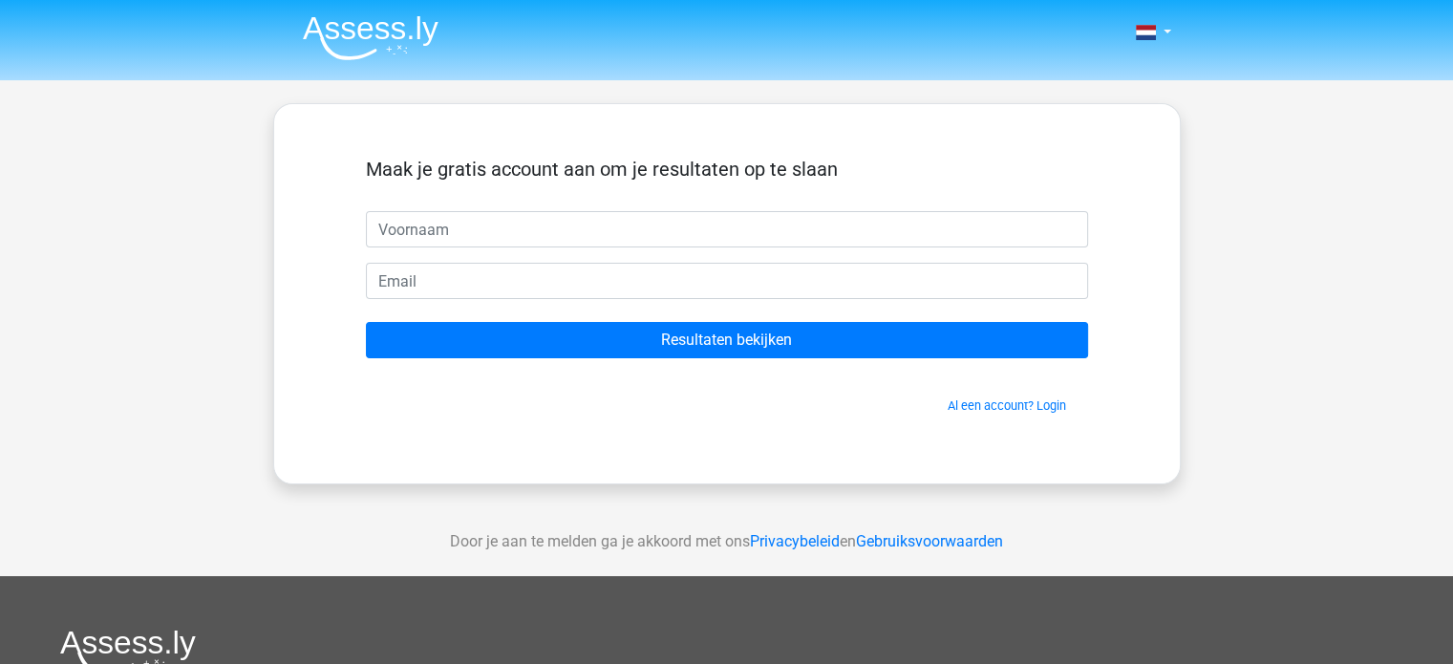
click at [484, 234] on input "text" at bounding box center [727, 229] width 722 height 36
type input "al"
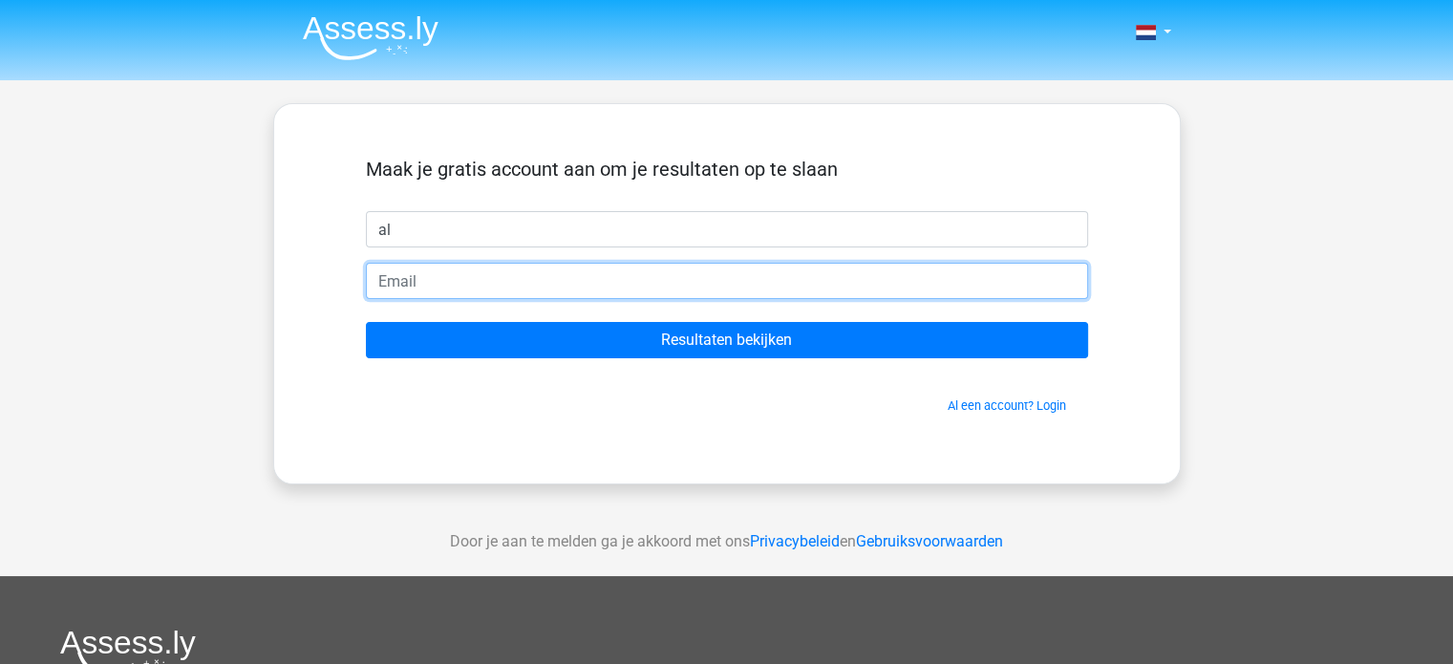
click at [461, 283] on input "email" at bounding box center [727, 281] width 722 height 36
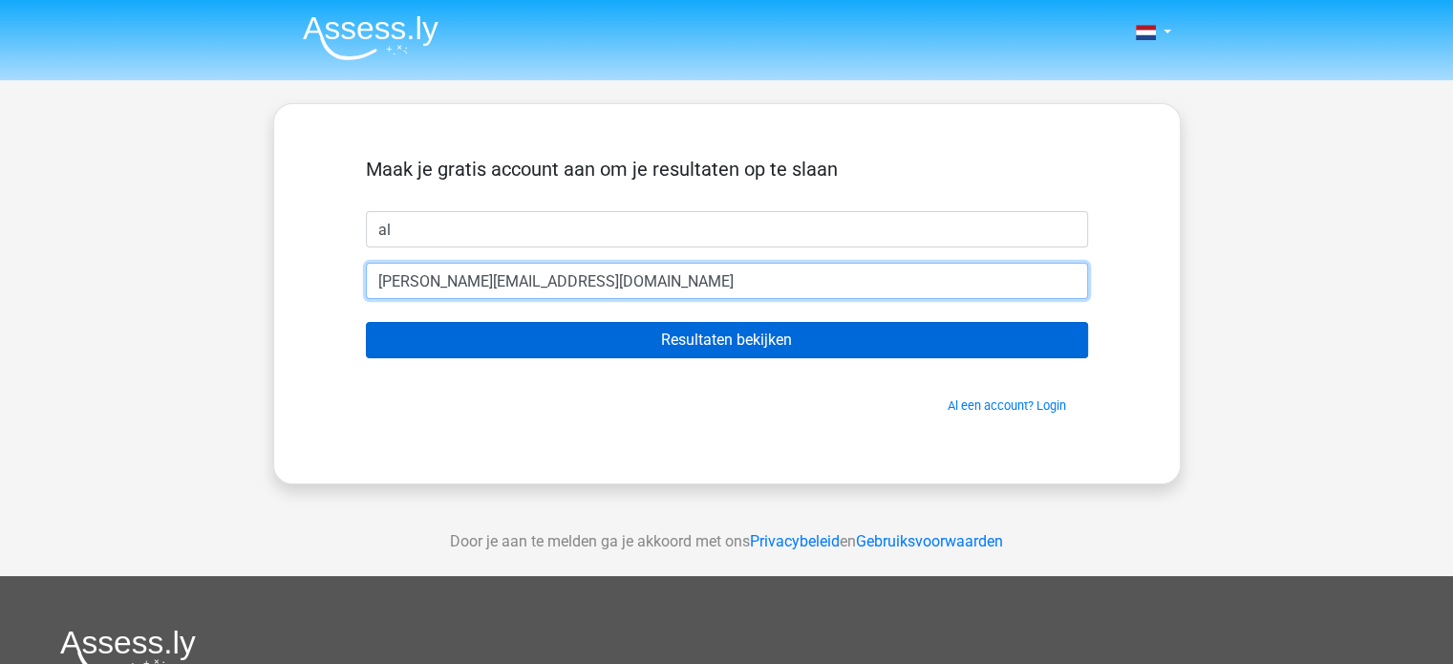
type input "[PERSON_NAME][EMAIL_ADDRESS][DOMAIN_NAME]"
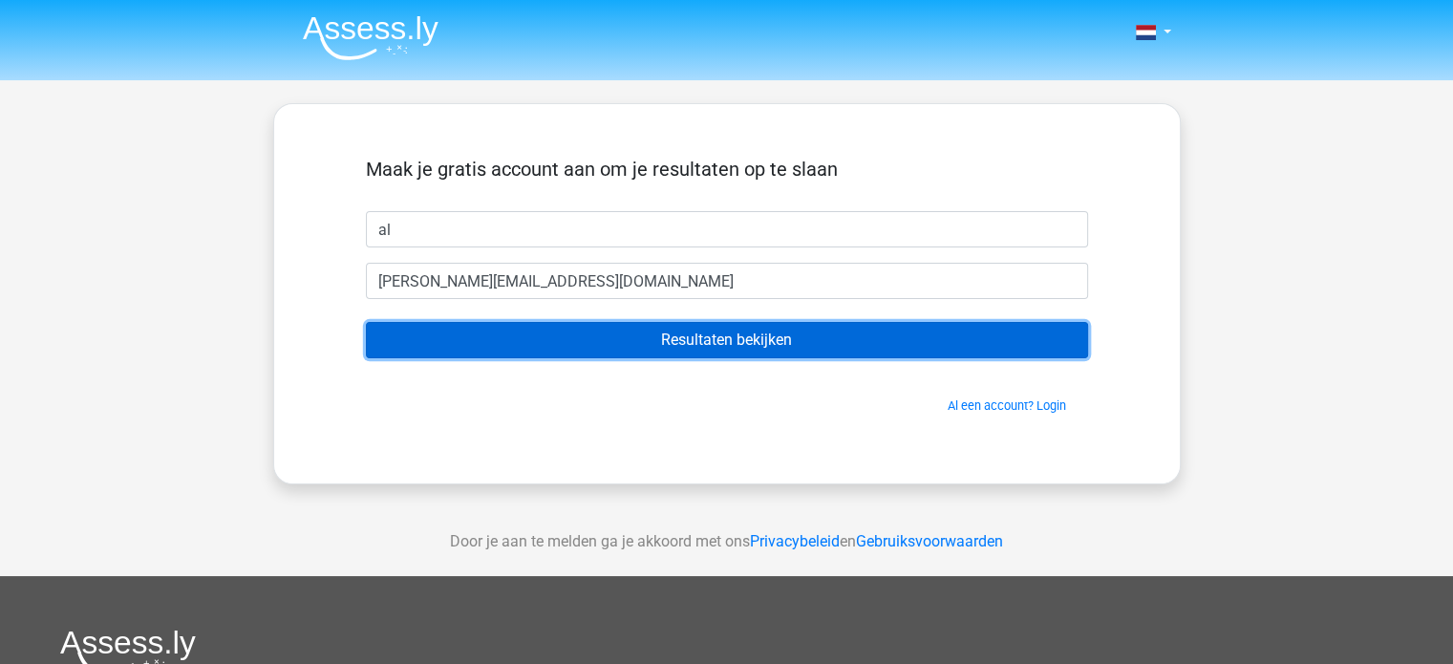
click at [569, 343] on input "Resultaten bekijken" at bounding box center [727, 340] width 722 height 36
